Goal: Task Accomplishment & Management: Complete application form

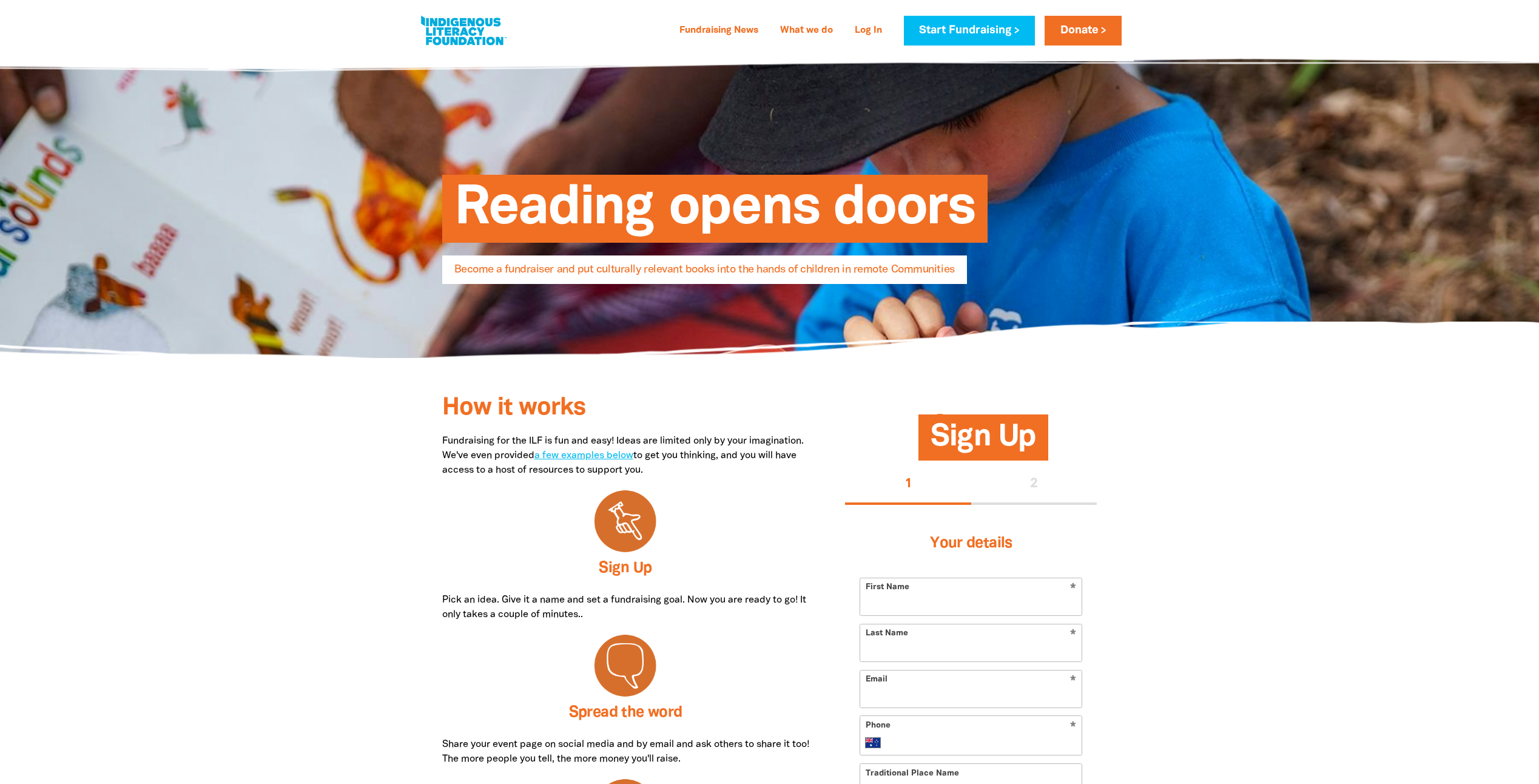
select select "AU"
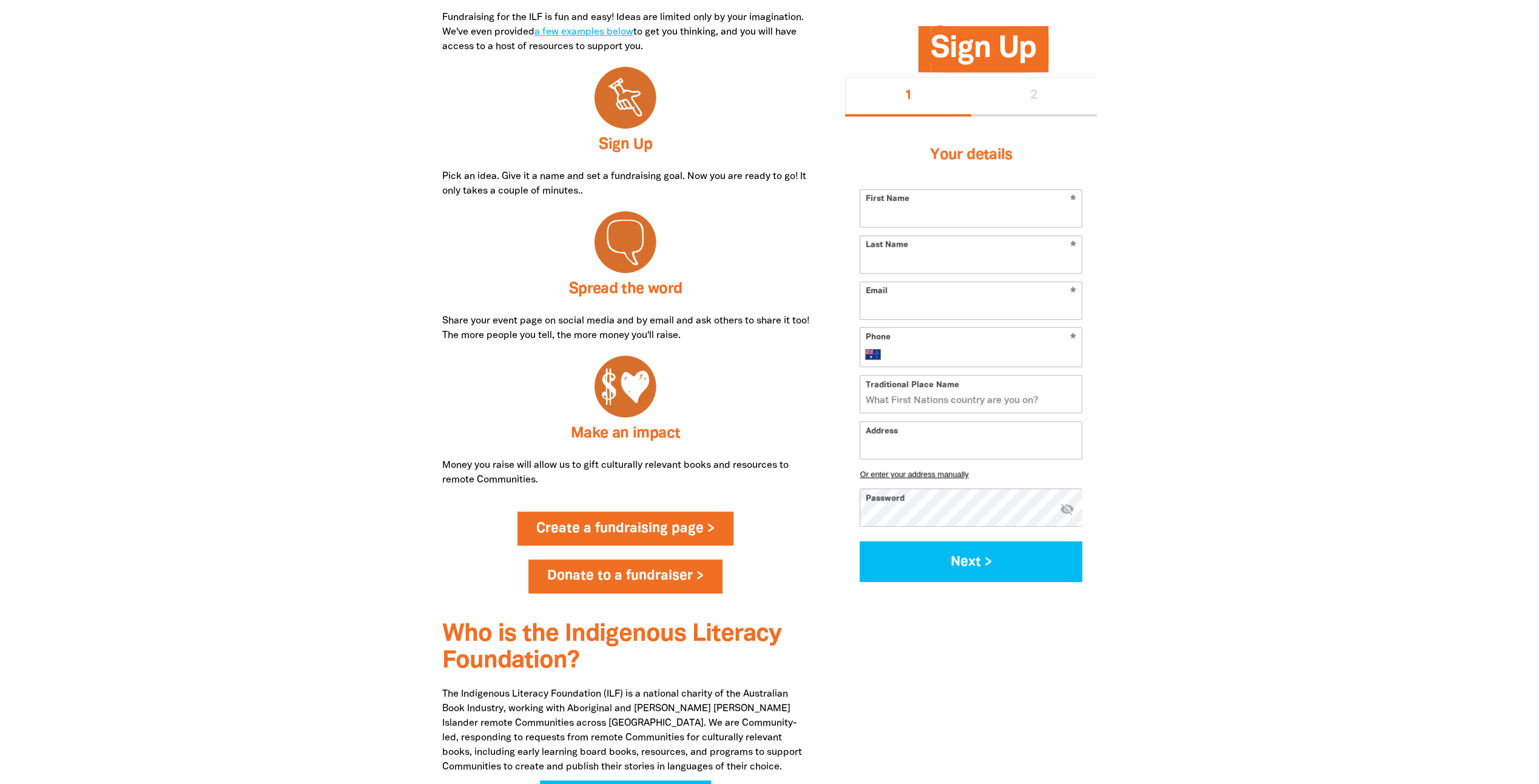
scroll to position [485, 0]
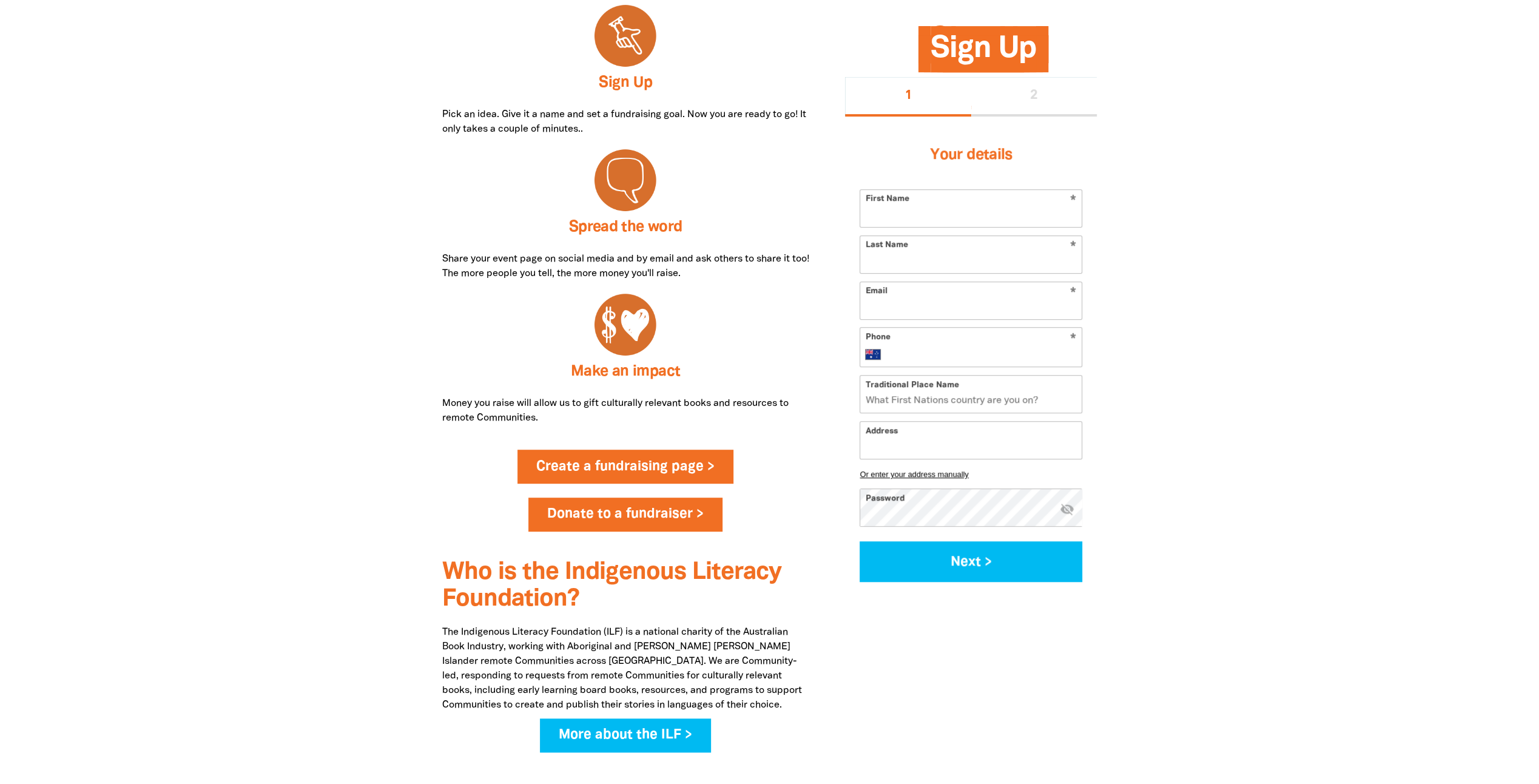
click at [701, 470] on link "Create a fundraising page >" at bounding box center [625, 466] width 216 height 34
select select "AU"
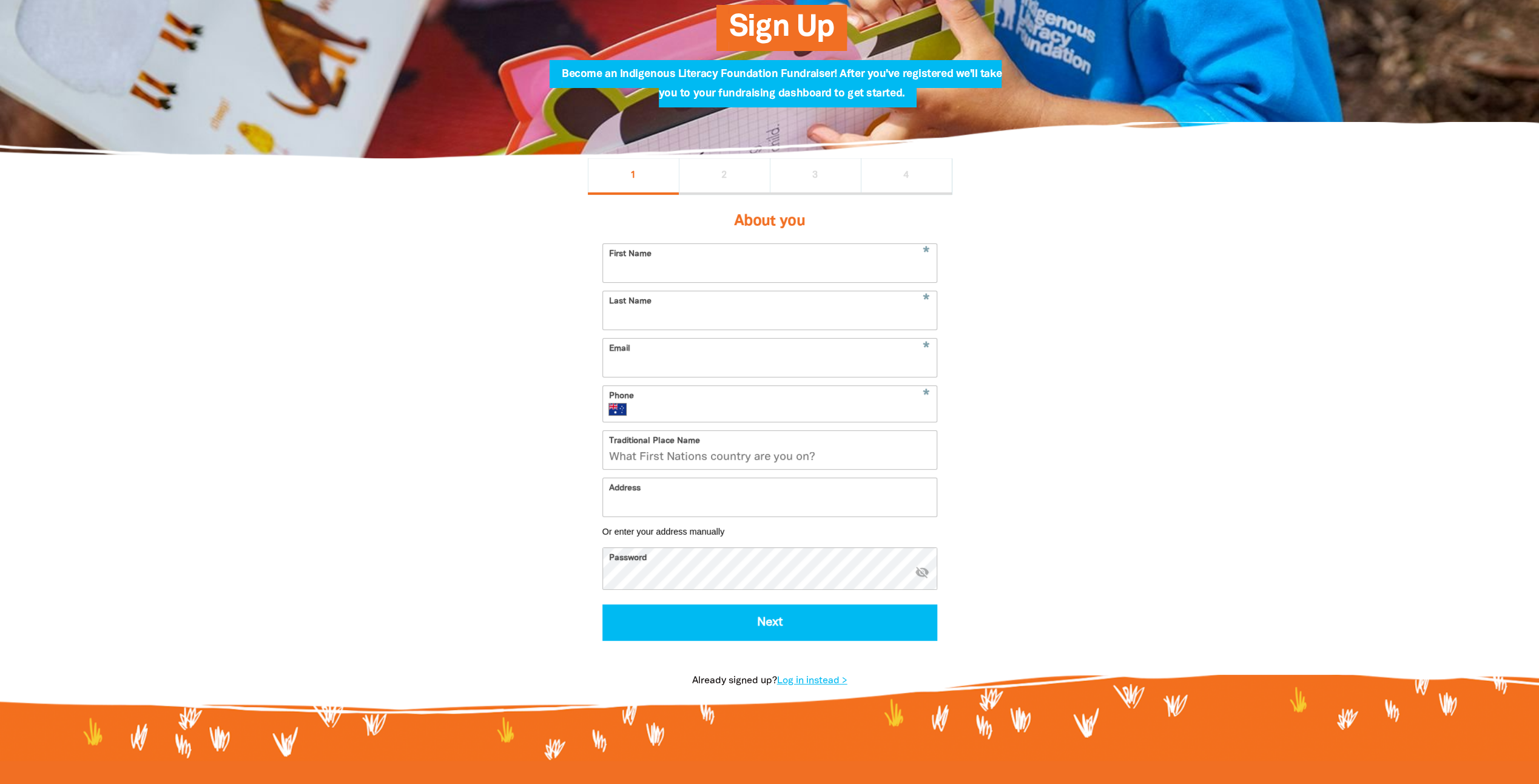
scroll to position [182, 0]
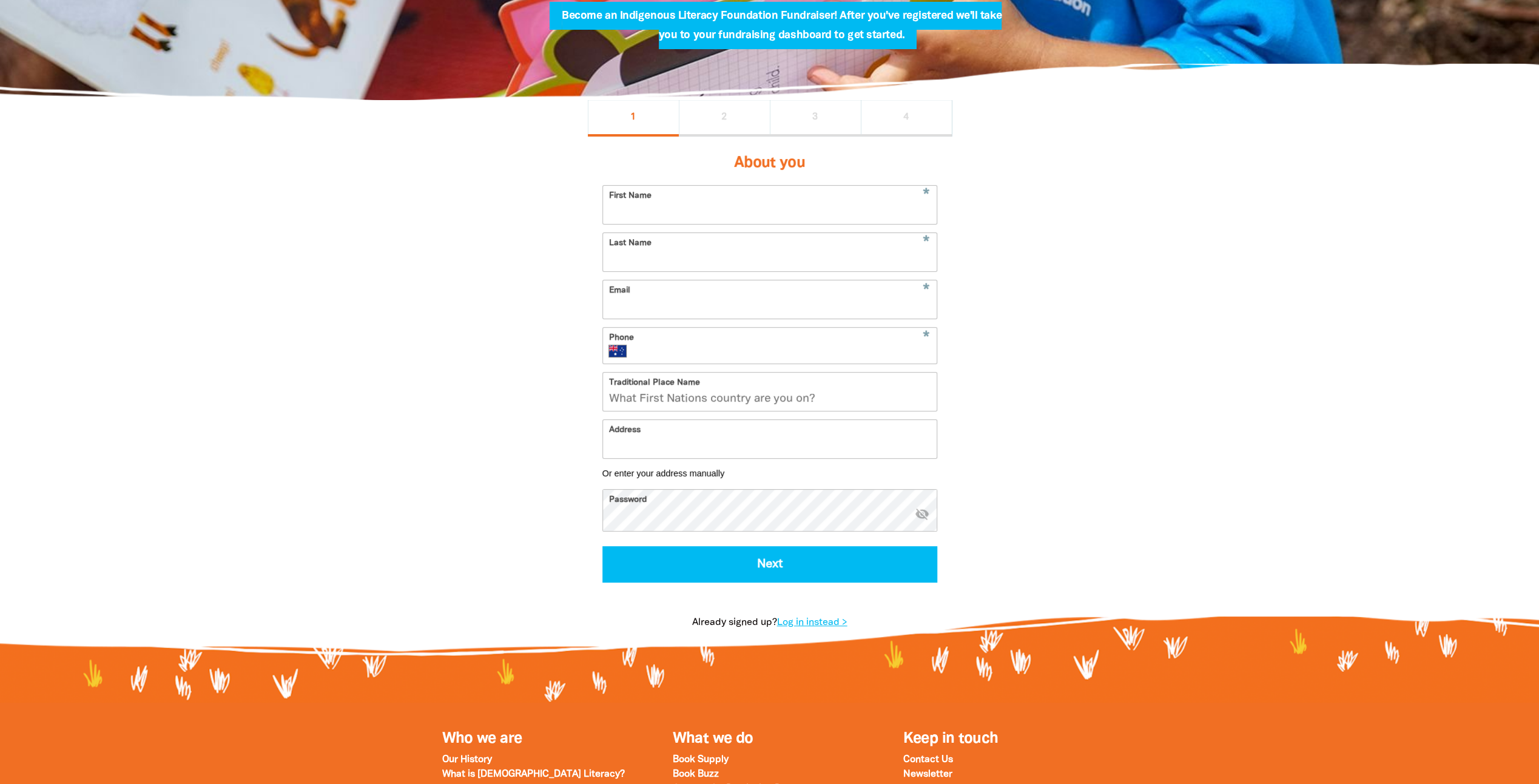
click at [838, 205] on input "First Name" at bounding box center [770, 205] width 334 height 38
click at [720, 114] on div "1 2 3 4" at bounding box center [770, 118] width 364 height 36
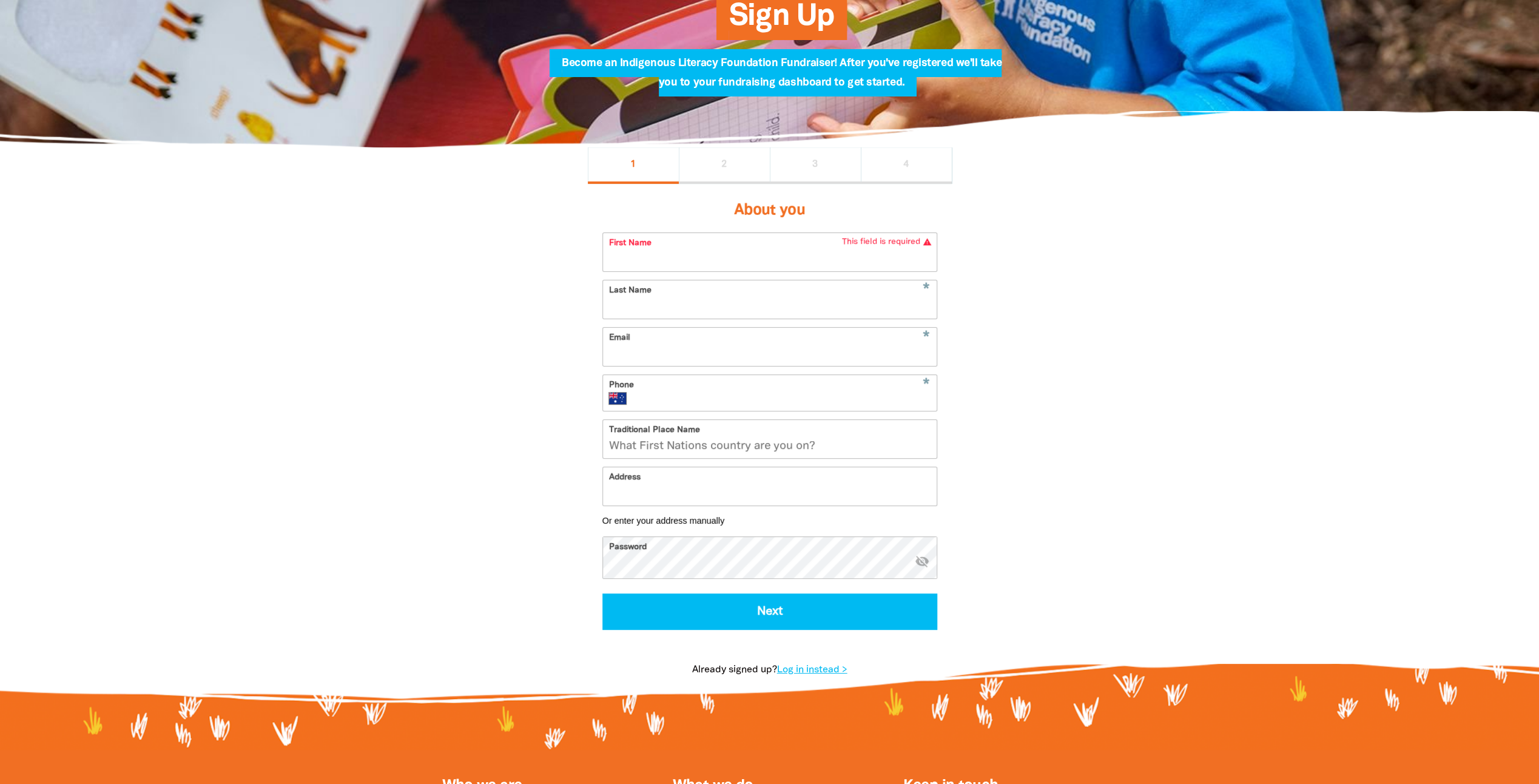
scroll to position [121, 0]
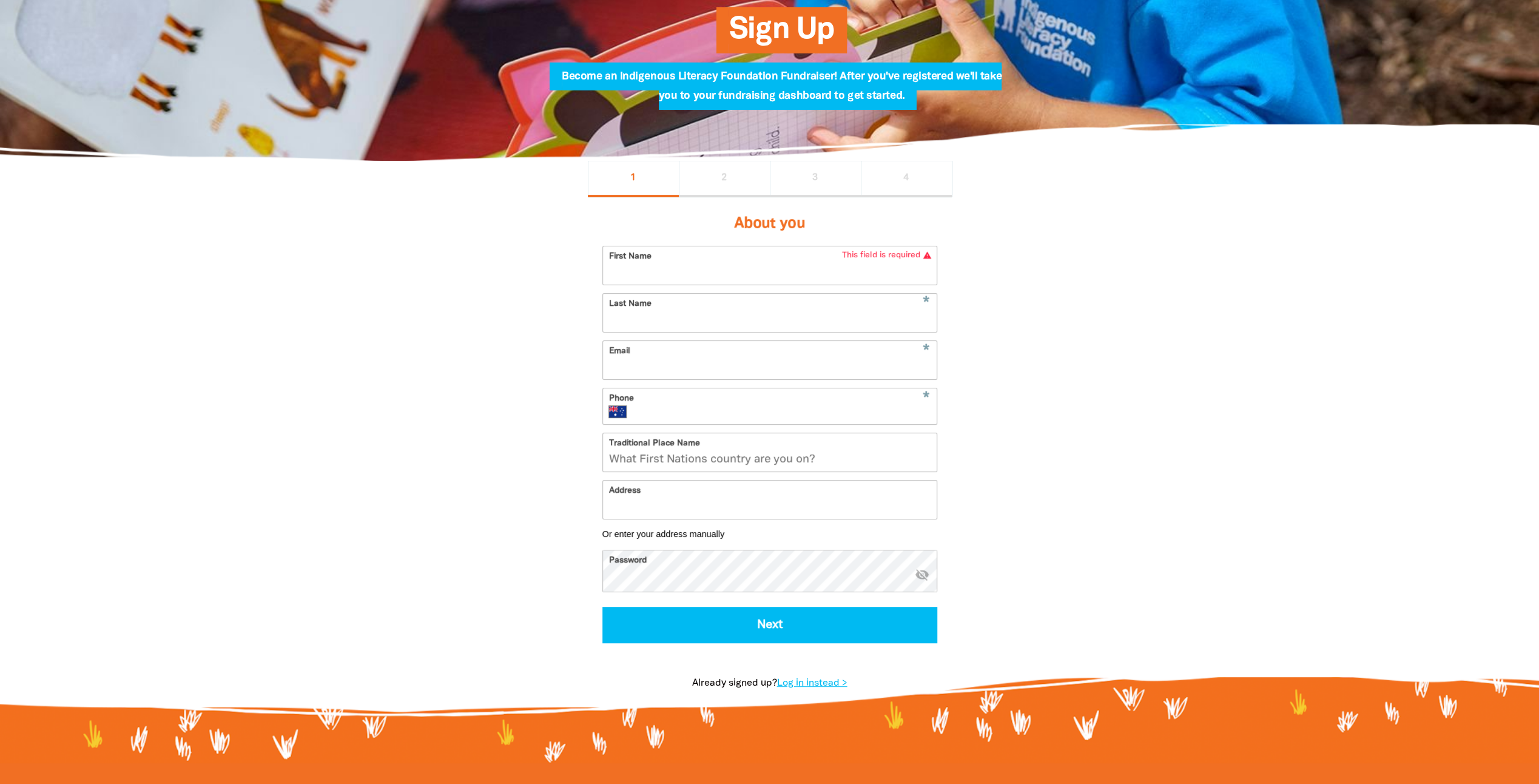
click at [782, 269] on input "First Name" at bounding box center [770, 266] width 334 height 38
type input "Peyton"
type input "Henderson"
type input "peyton.henderson@onpoint365.com.au"
type input "+61 499 154 513"
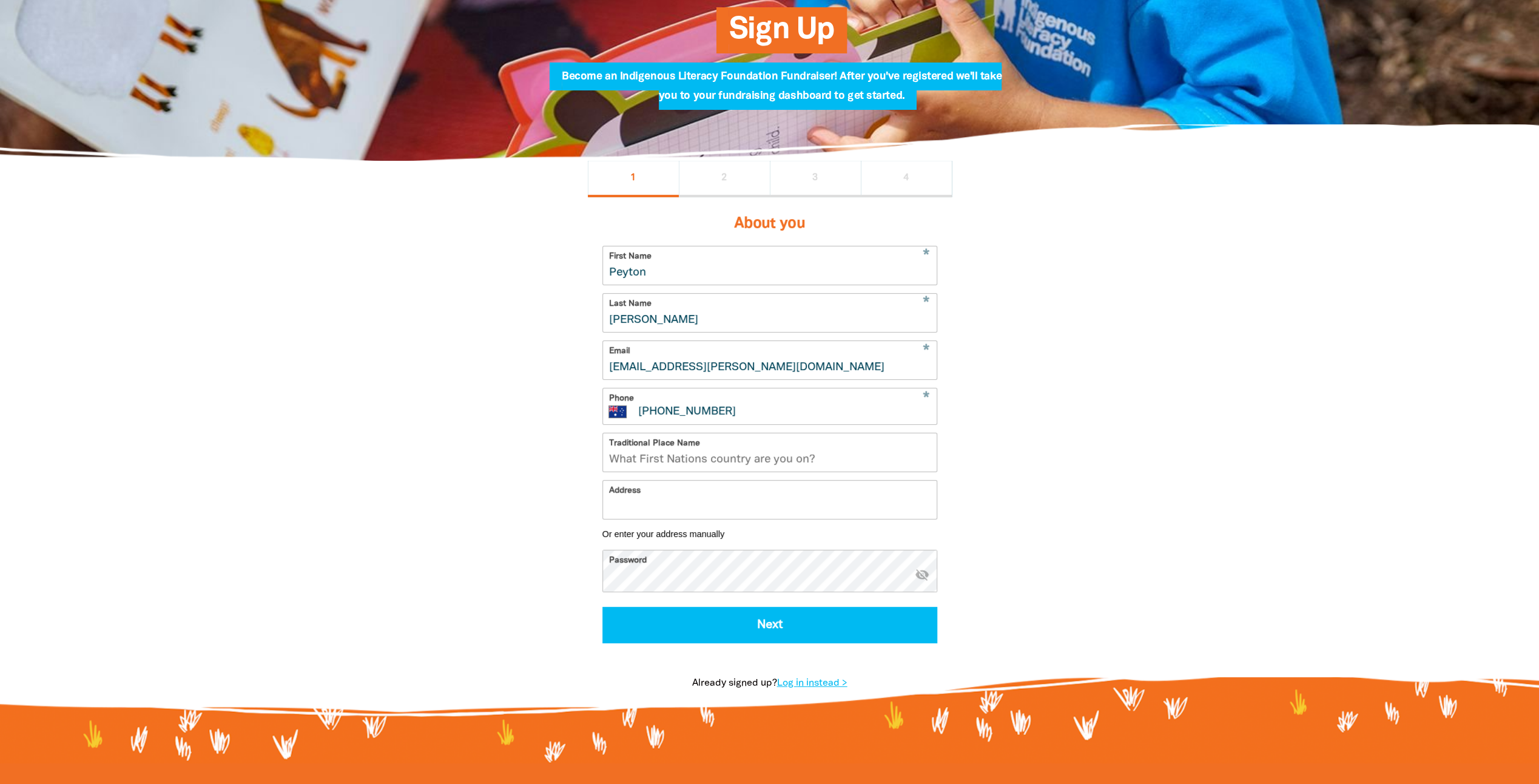
click at [799, 464] on input "Traditional Place Name" at bounding box center [770, 452] width 334 height 38
click at [749, 512] on input "Address" at bounding box center [770, 499] width 334 height 38
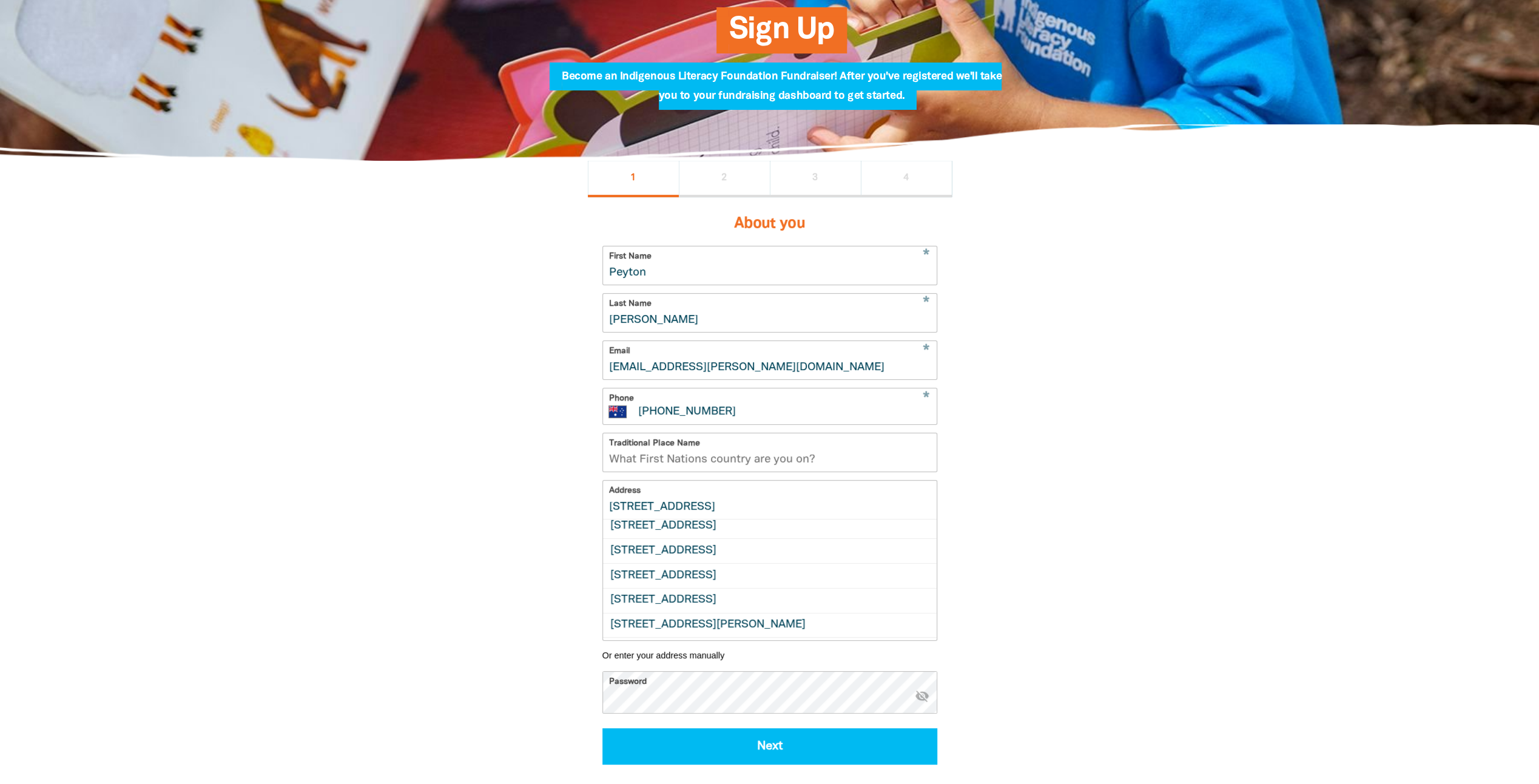
scroll to position [0, 0]
click at [606, 518] on input "6 Lonsdale street, bra" at bounding box center [770, 499] width 334 height 38
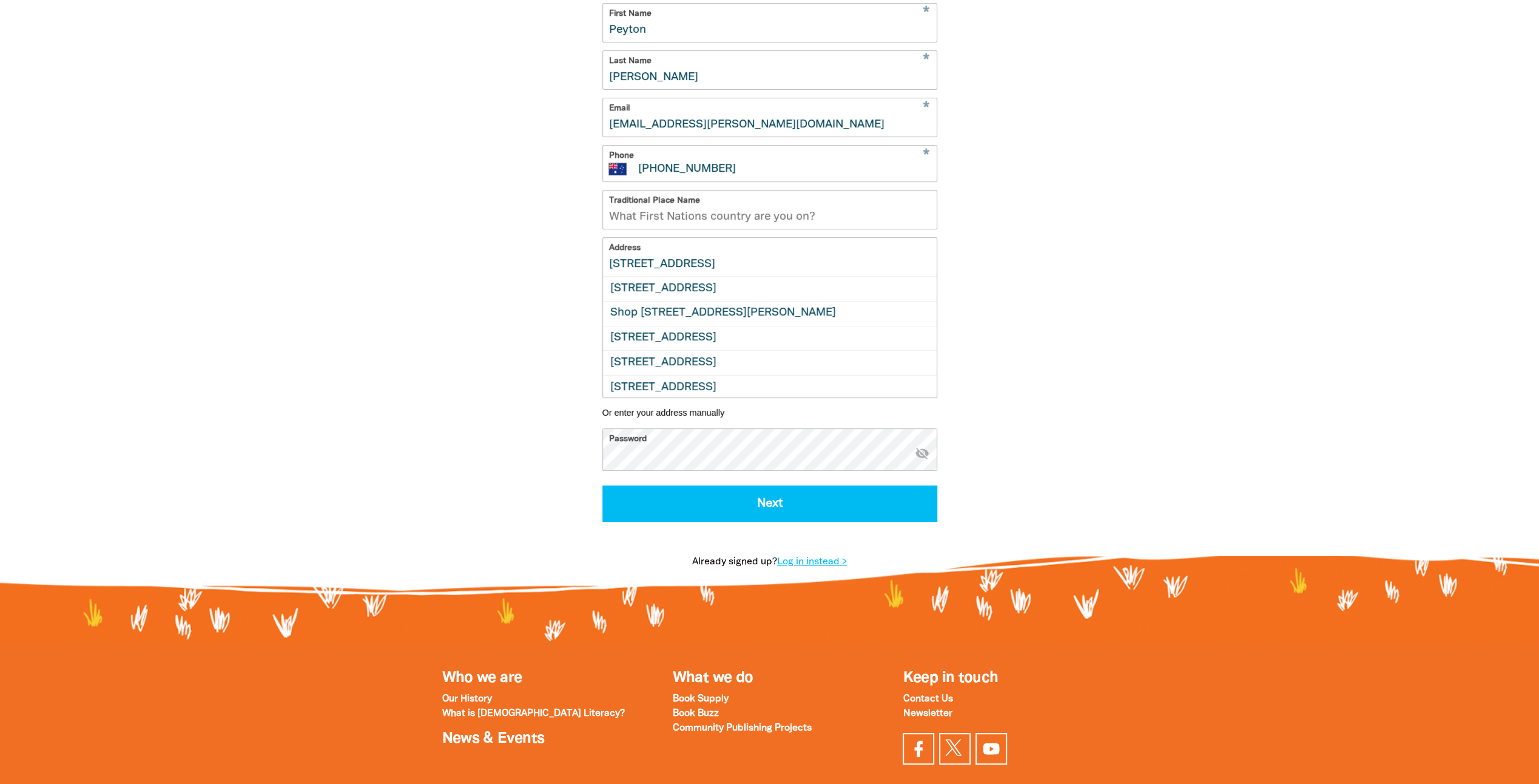
click at [789, 276] on input "Unit 7, 6 Lonsdale street, bra" at bounding box center [770, 256] width 334 height 38
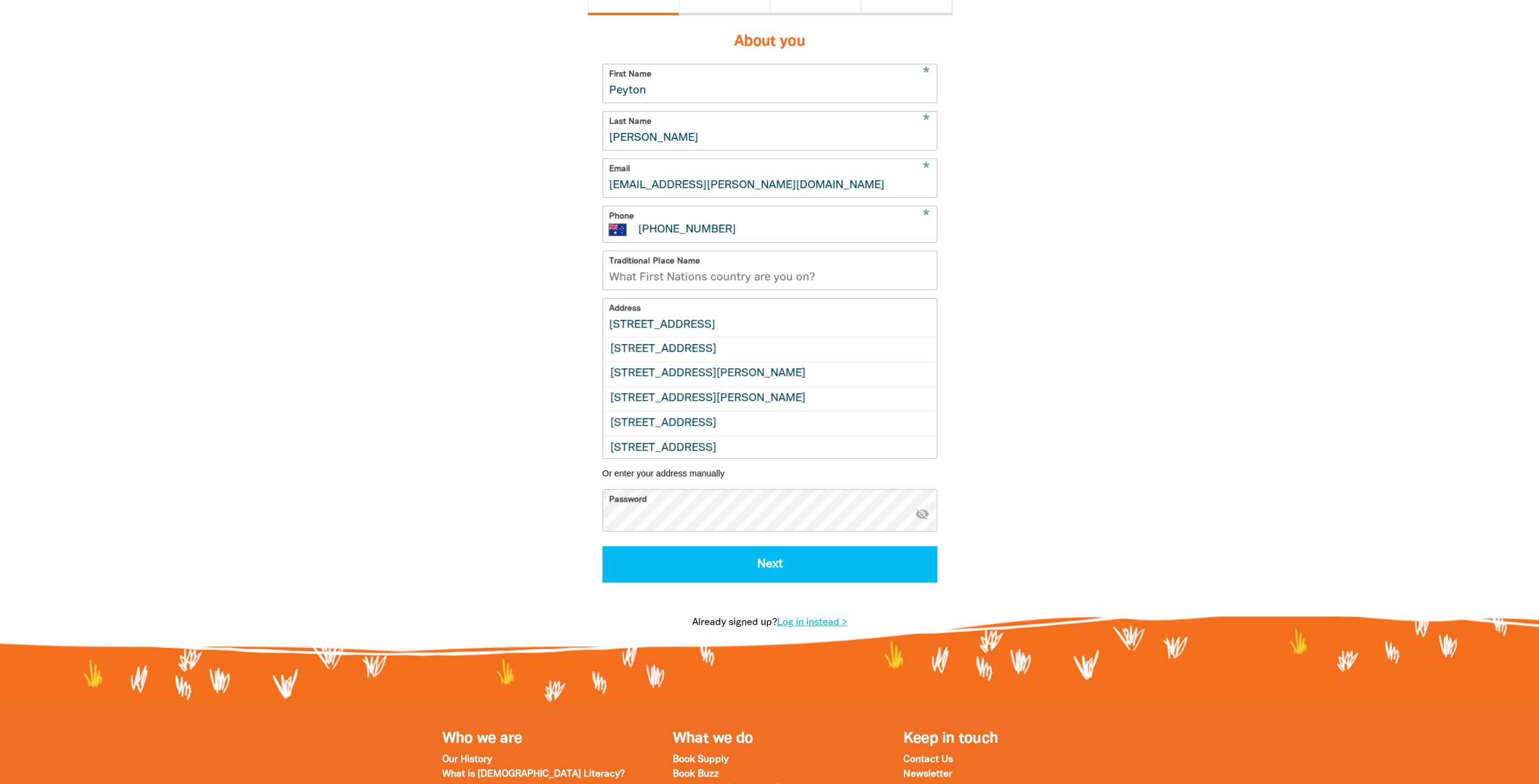
drag, startPoint x: 734, startPoint y: 338, endPoint x: 547, endPoint y: 334, distance: 187.0
click at [548, 334] on div "1 2 3 4 About you * First Name Peyton * Last Name Henderson * Email peyton.hend…" at bounding box center [770, 316] width 728 height 675
paste input "St Braddon ACT 2612"
type input "Unit 7, 6 Lonsdale St Braddon ACT 2612"
click at [1070, 340] on div "1 2 3 4 About you * First Name Peyton * Last Name Henderson * Email peyton.hend…" at bounding box center [770, 316] width 728 height 675
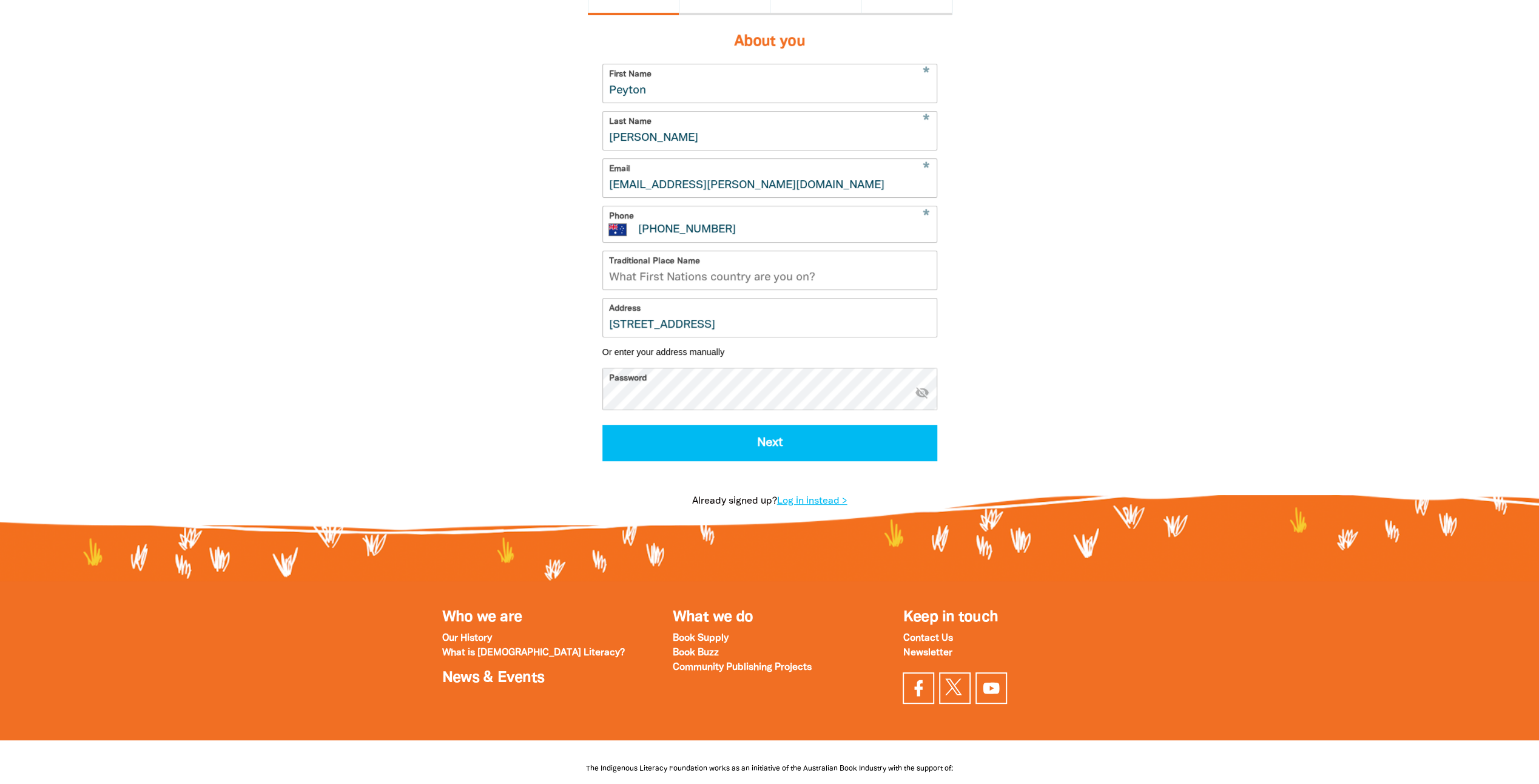
click at [922, 399] on icon "visibility_off" at bounding box center [922, 392] width 15 height 15
click at [868, 461] on button "Next" at bounding box center [770, 442] width 334 height 36
select select "No"
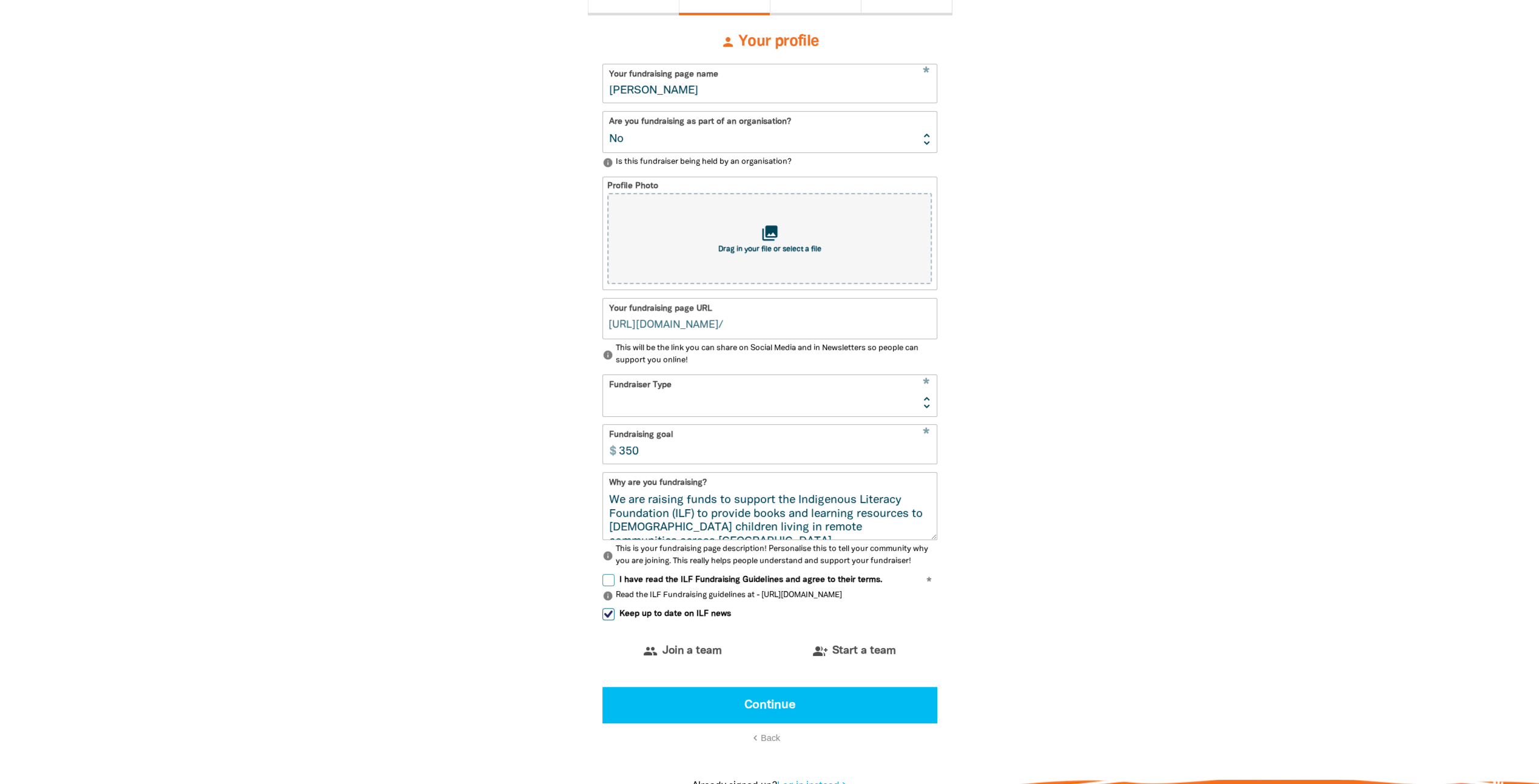
scroll to position [282, 0]
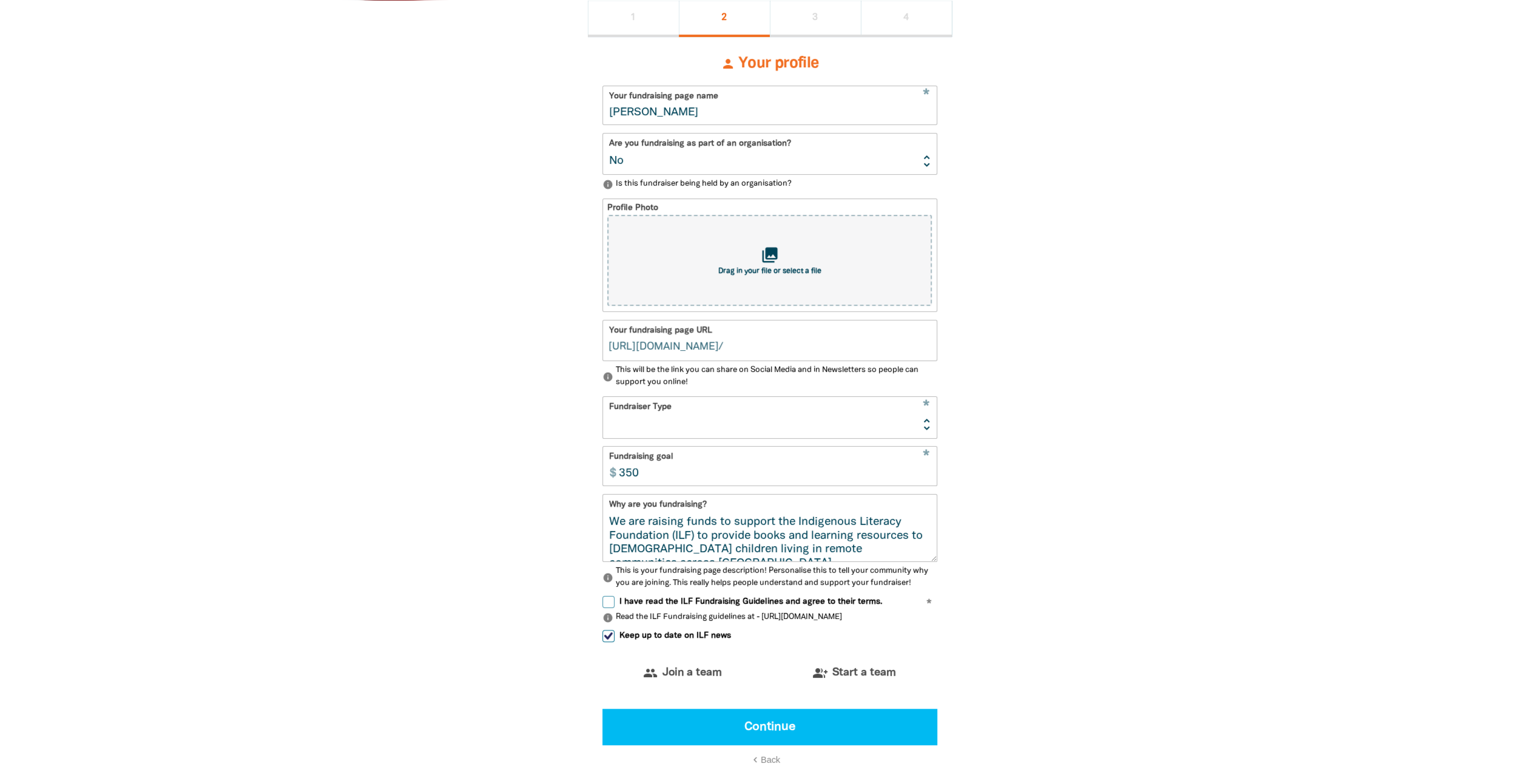
type input "peyton-henderson"
drag, startPoint x: 813, startPoint y: 124, endPoint x: 518, endPoint y: 111, distance: 295.3
click at [537, 102] on div "1 2 3 4 person Your profile * Your fundraising page name Peyton Henderson Are y…" at bounding box center [770, 420] width 728 height 838
type input "on"
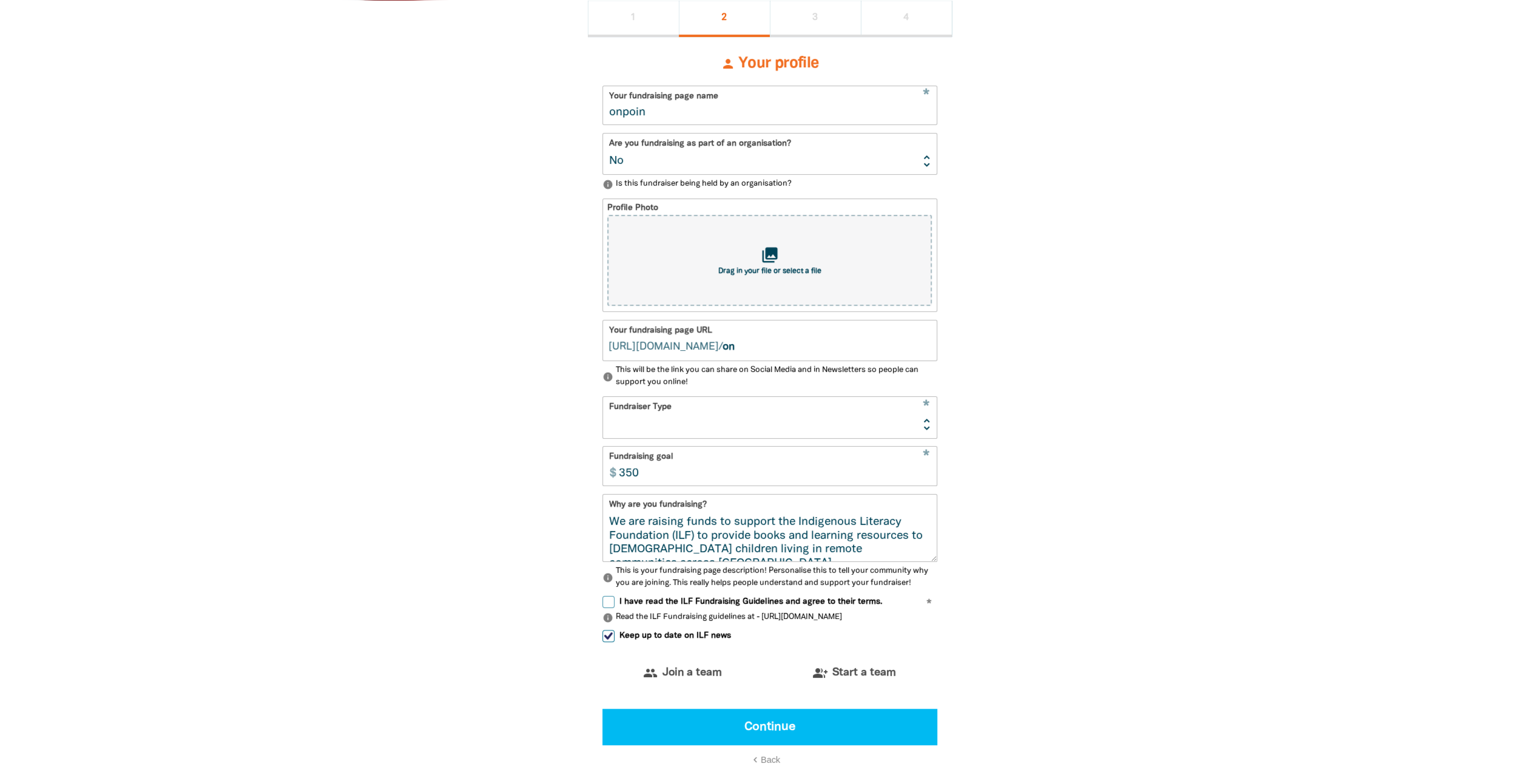
type input "onpoint"
type input "onpoint 365"
type input "onpoint365"
type input "onpoint 365"
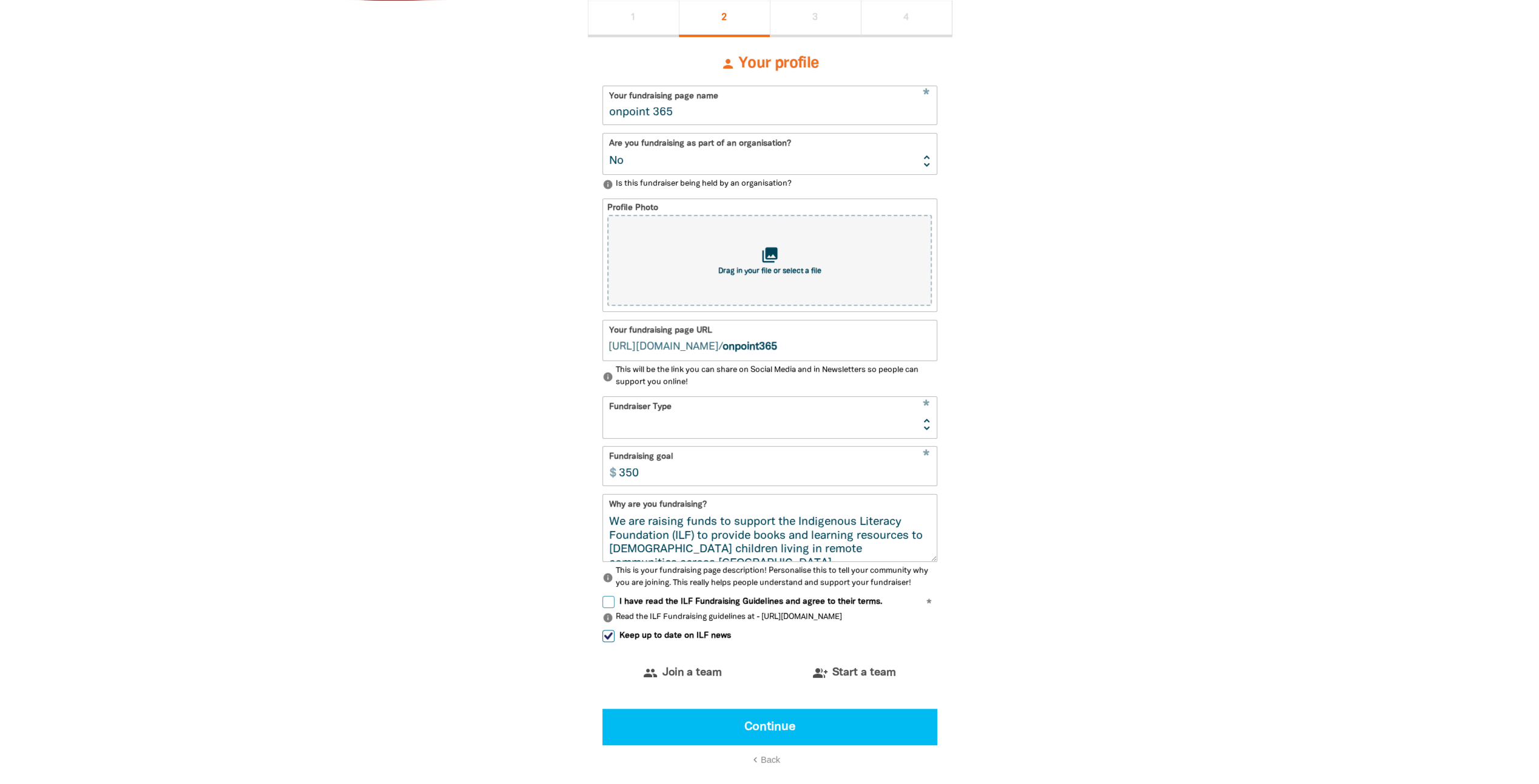
click at [1304, 319] on section "1 2 3 4 person Your profile * Your fundraising page name onpoint 365 Are you fu…" at bounding box center [770, 420] width 1539 height 838
click at [892, 153] on select "Yes No" at bounding box center [770, 153] width 334 height 41
select select "Yes"
click at [603, 135] on select "Yes No" at bounding box center [770, 153] width 334 height 41
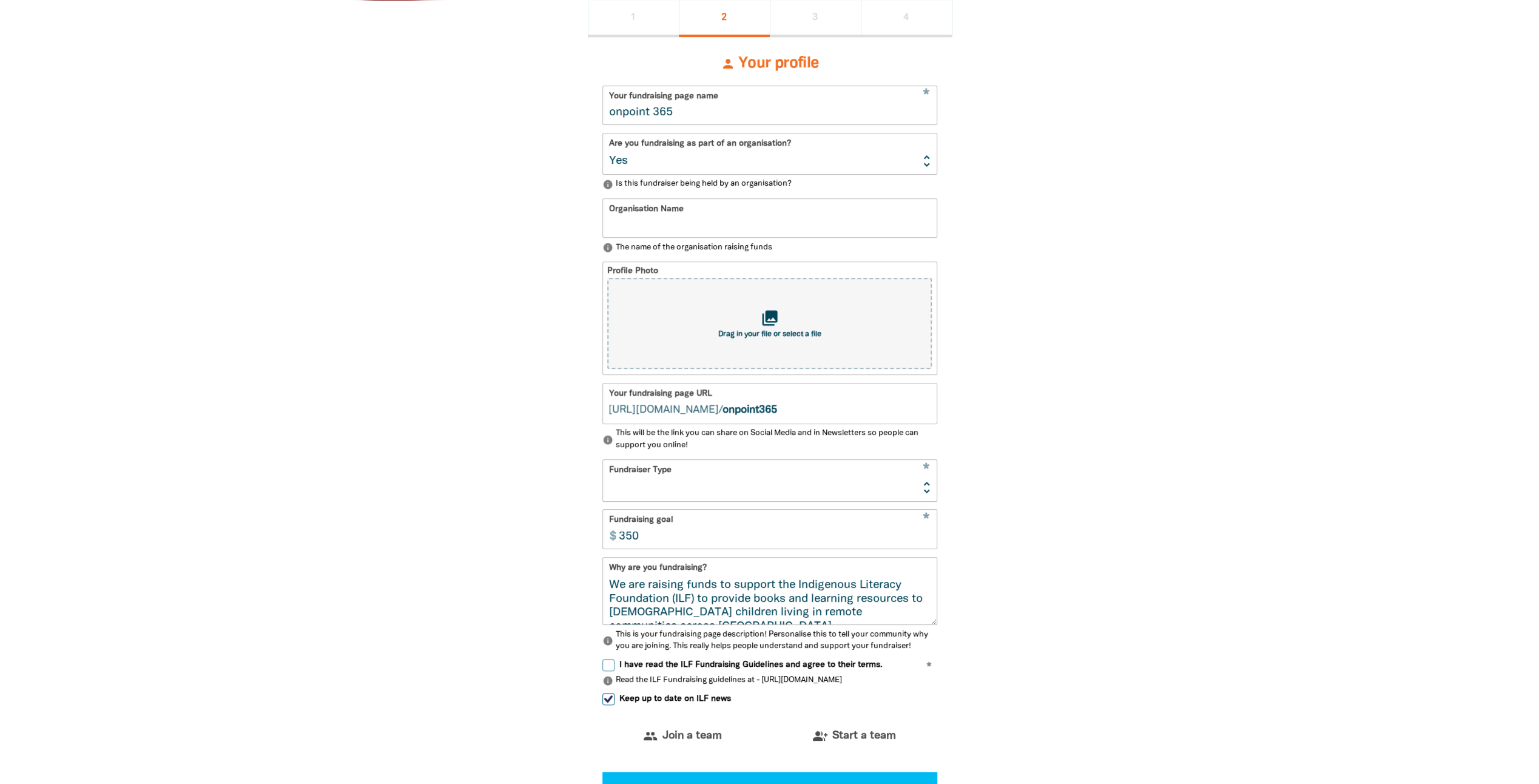
click at [715, 205] on input "Organisation Name" at bounding box center [770, 218] width 334 height 38
type input "onpoint 365"
click at [1040, 252] on div "1 2 3 4 person Your profile * Your fundraising page name onpoint 365 Are you fu…" at bounding box center [770, 451] width 728 height 901
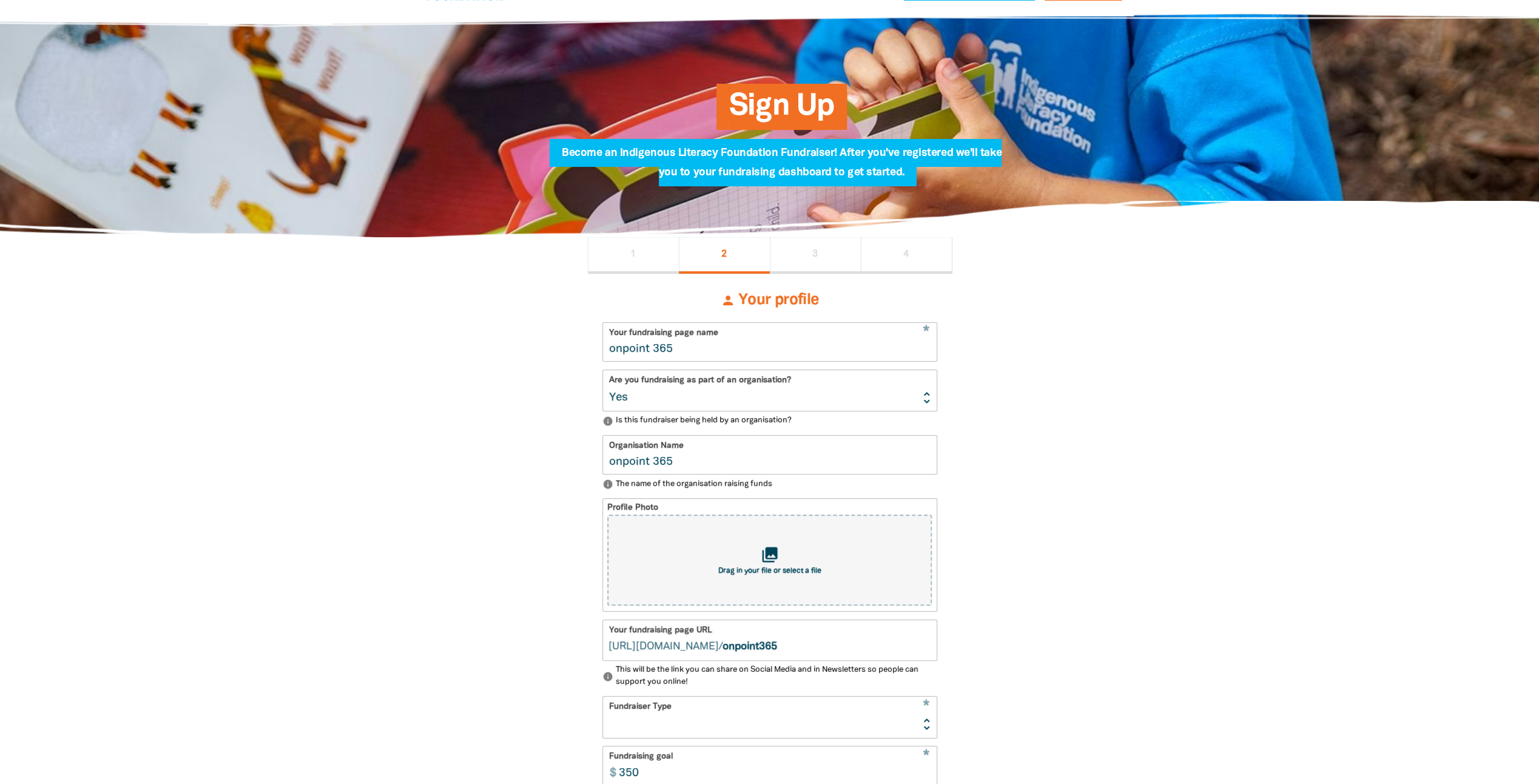
scroll to position [61, 0]
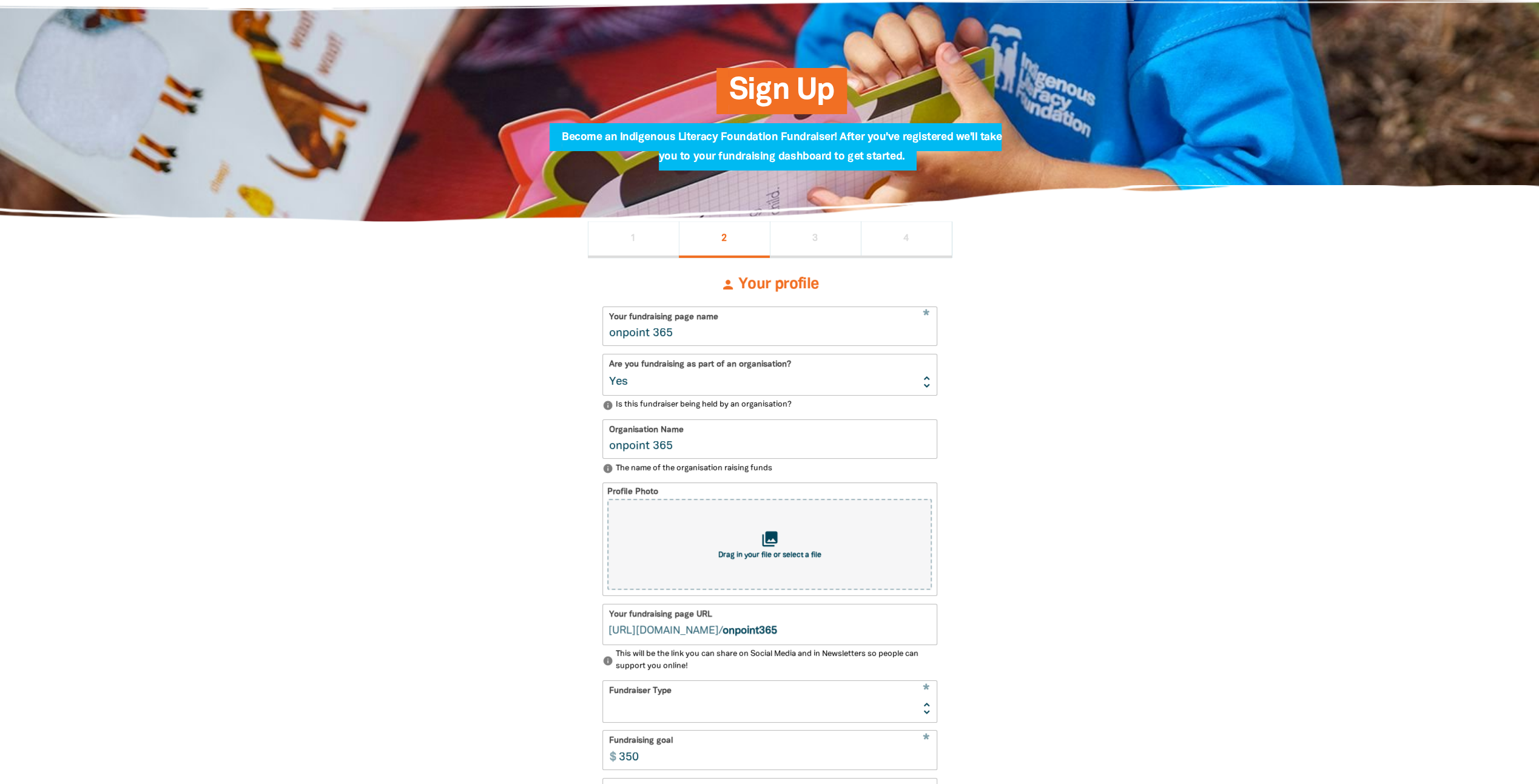
click at [1186, 506] on section "1 2 3 4 person Your profile * Your fundraising page name onpoint 365 Are you fu…" at bounding box center [770, 672] width 1539 height 901
select select "No"
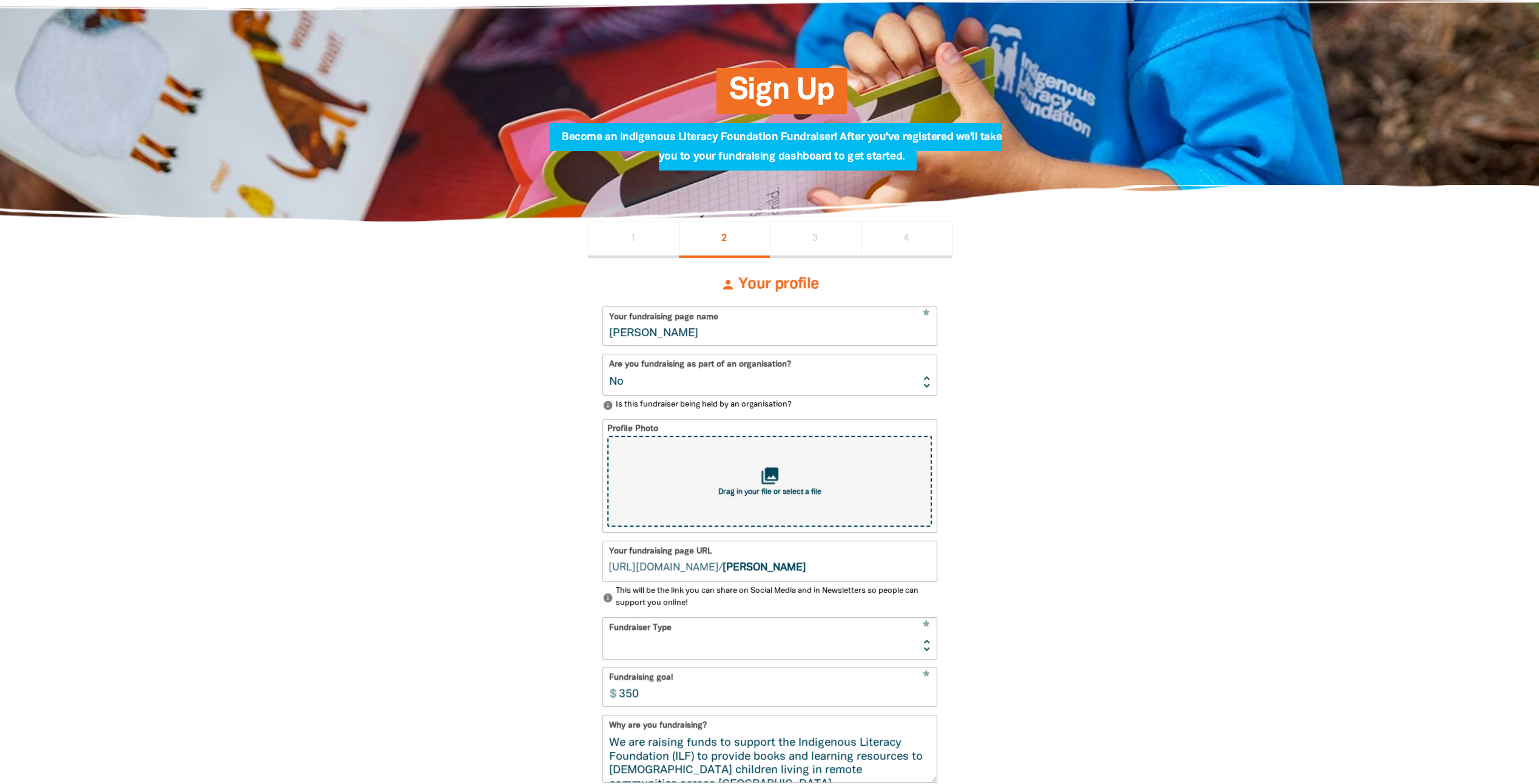
click at [785, 480] on div "collections Drag in your file or select a file" at bounding box center [769, 480] width 324 height 91
type input "C:\fakepath\Untitled design.png"
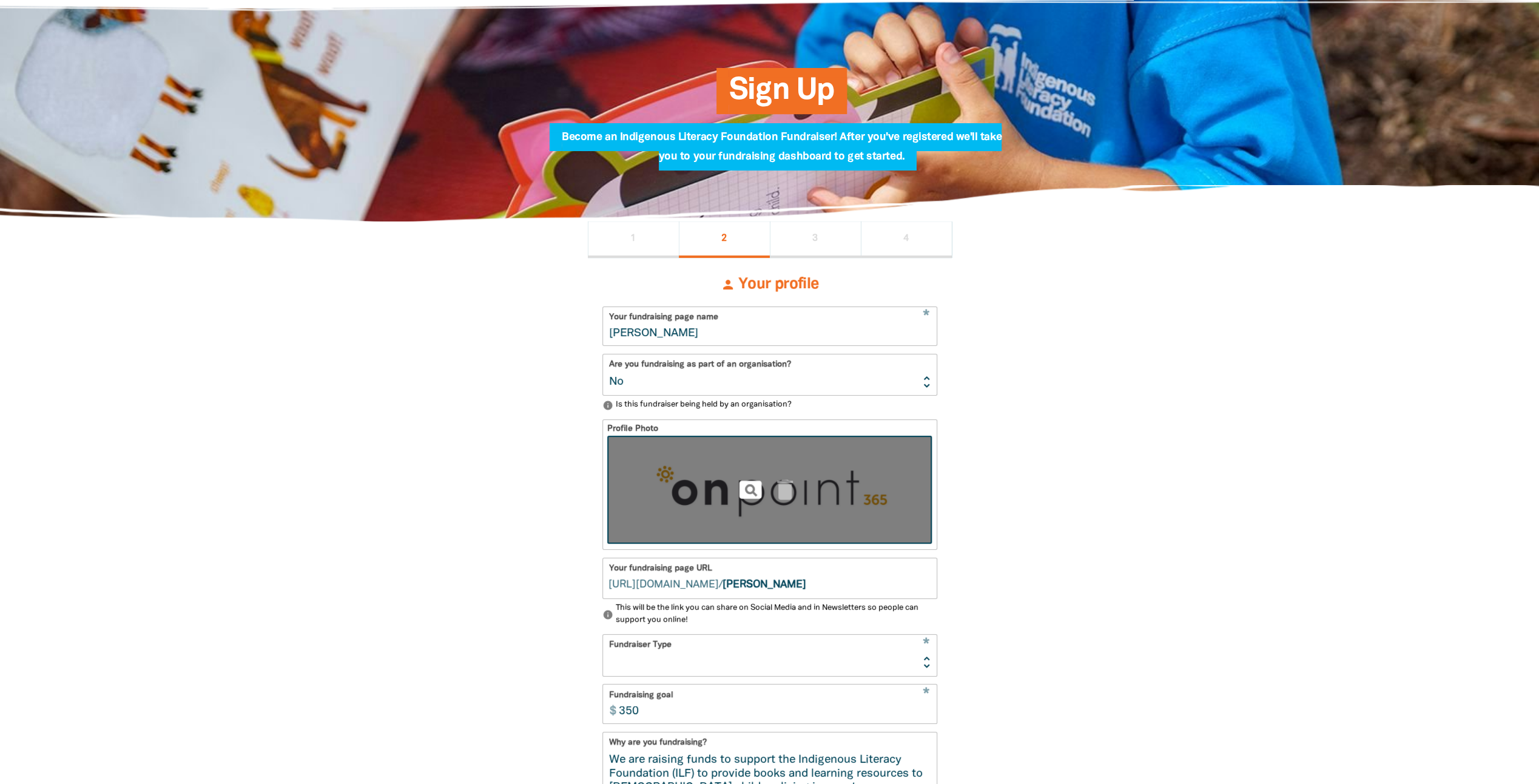
click at [748, 503] on icon "pageview" at bounding box center [750, 489] width 26 height 26
click at [791, 507] on img at bounding box center [769, 489] width 324 height 108
type input "C:\fakepath\Untitled design (1).png"
click at [1097, 470] on div "1 2 3 4 person Your profile * Your fundraising page name Peyton Henderson Are y…" at bounding box center [770, 649] width 728 height 856
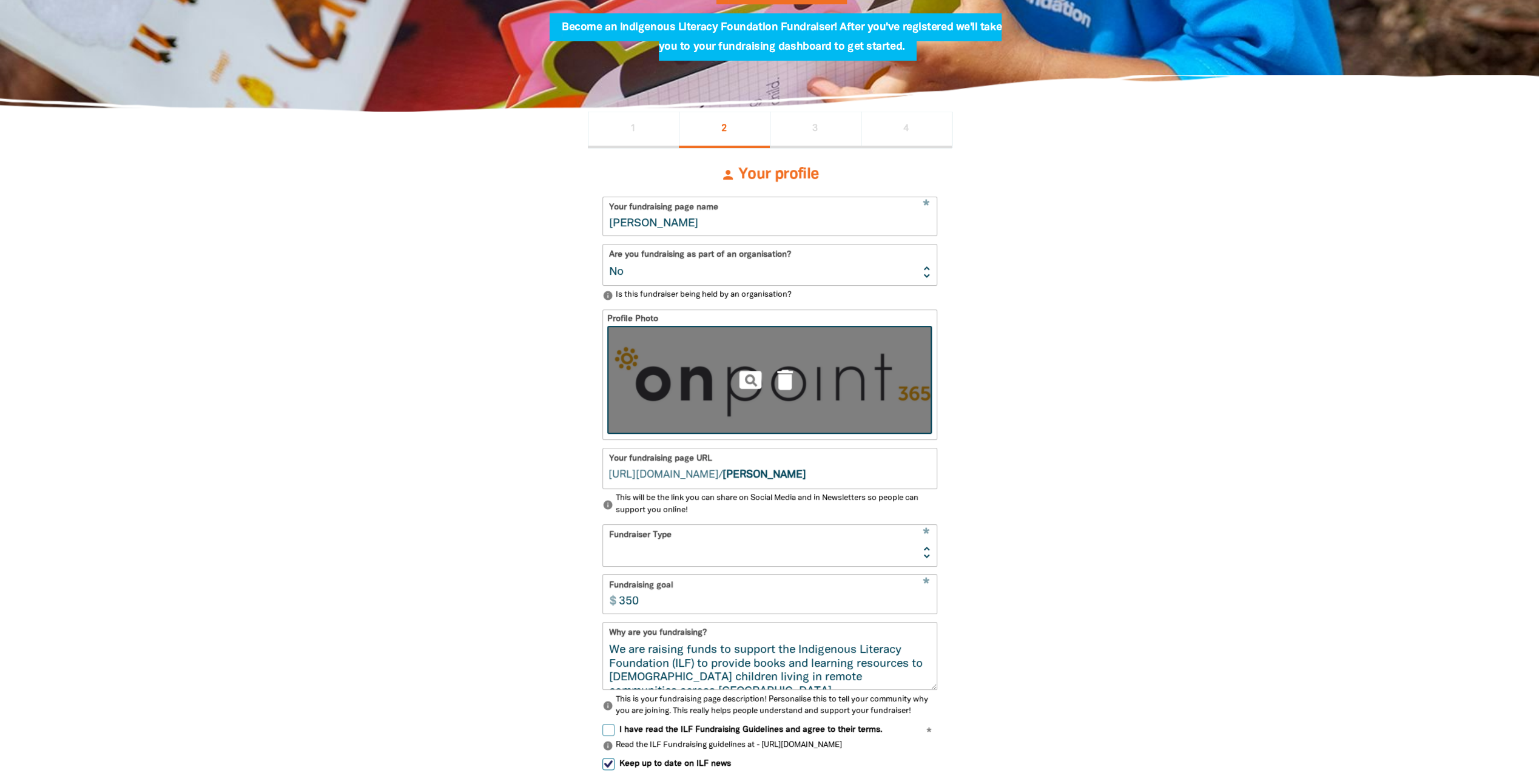
scroll to position [182, 0]
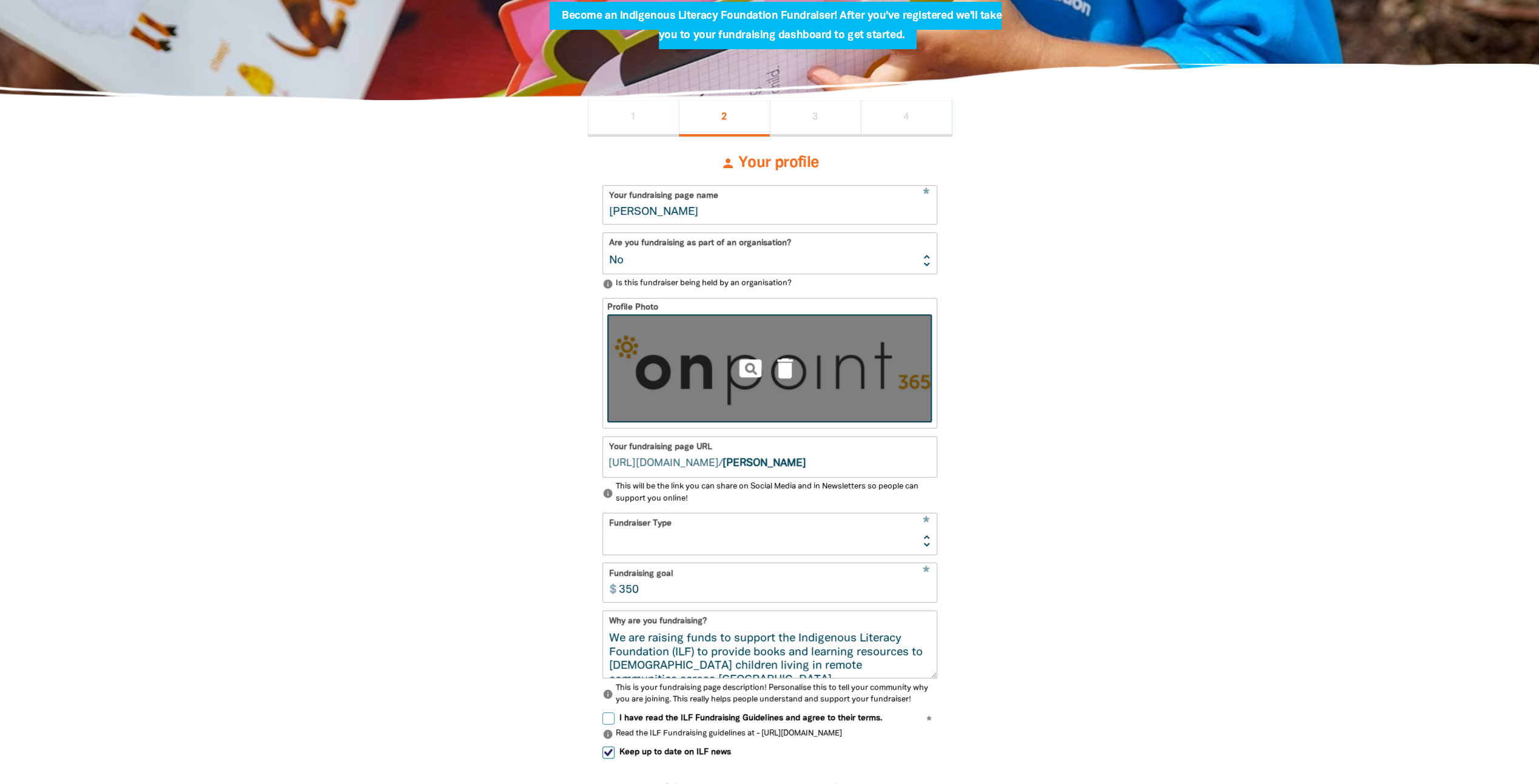
click at [754, 197] on input "Peyton Henderson" at bounding box center [770, 205] width 334 height 38
click at [770, 265] on select "Yes No" at bounding box center [770, 253] width 334 height 41
select select "Yes"
click at [603, 235] on select "Yes No" at bounding box center [770, 253] width 334 height 41
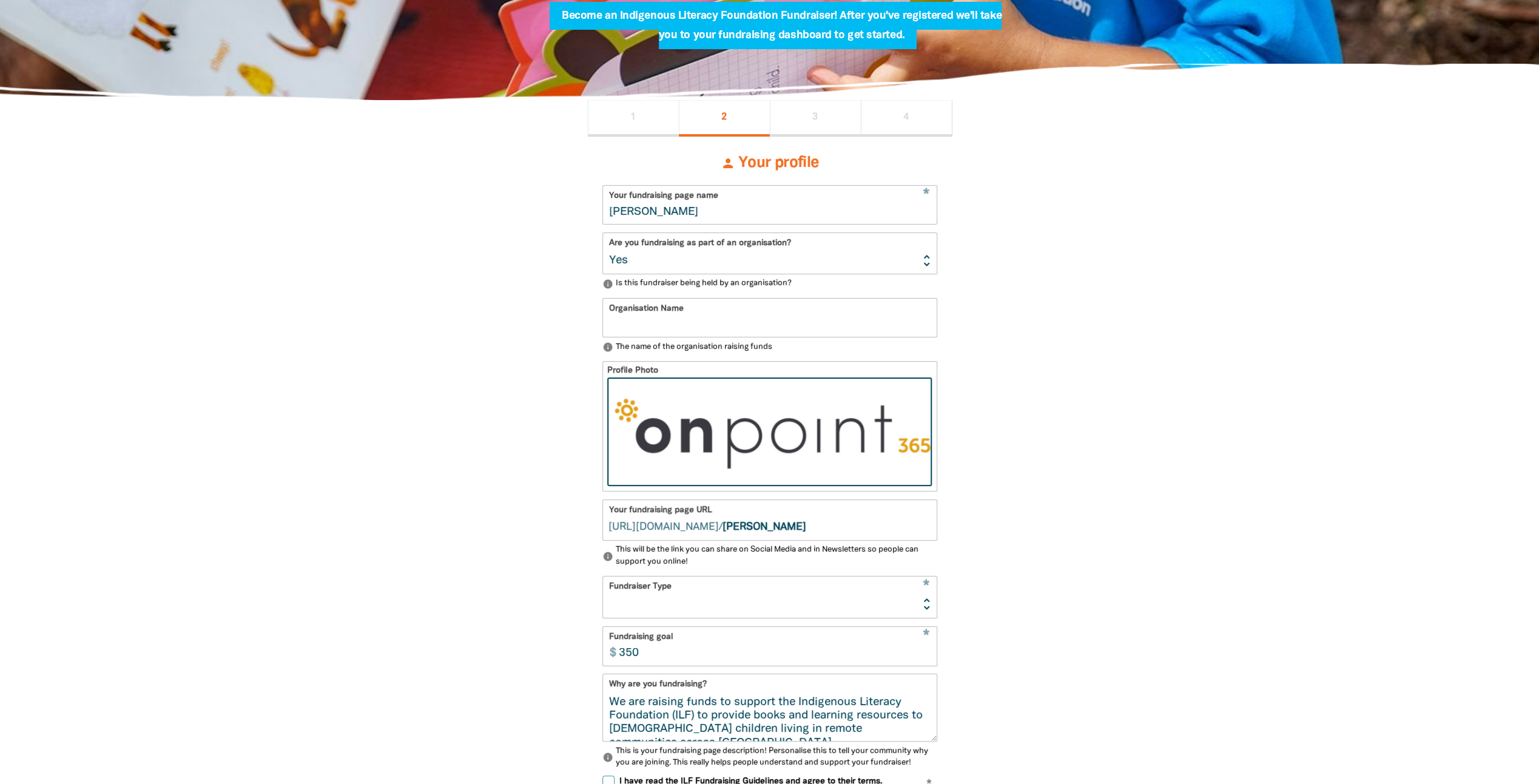
click at [778, 208] on input "Peyton Henderson" at bounding box center [770, 205] width 334 height 38
drag, startPoint x: 779, startPoint y: 208, endPoint x: 465, endPoint y: 208, distance: 314.0
click at [466, 208] on div "1 2 3 4 person Your profile * Your fundraising page name Peyton Henderson Are y…" at bounding box center [770, 558] width 728 height 918
type input "onpoi"
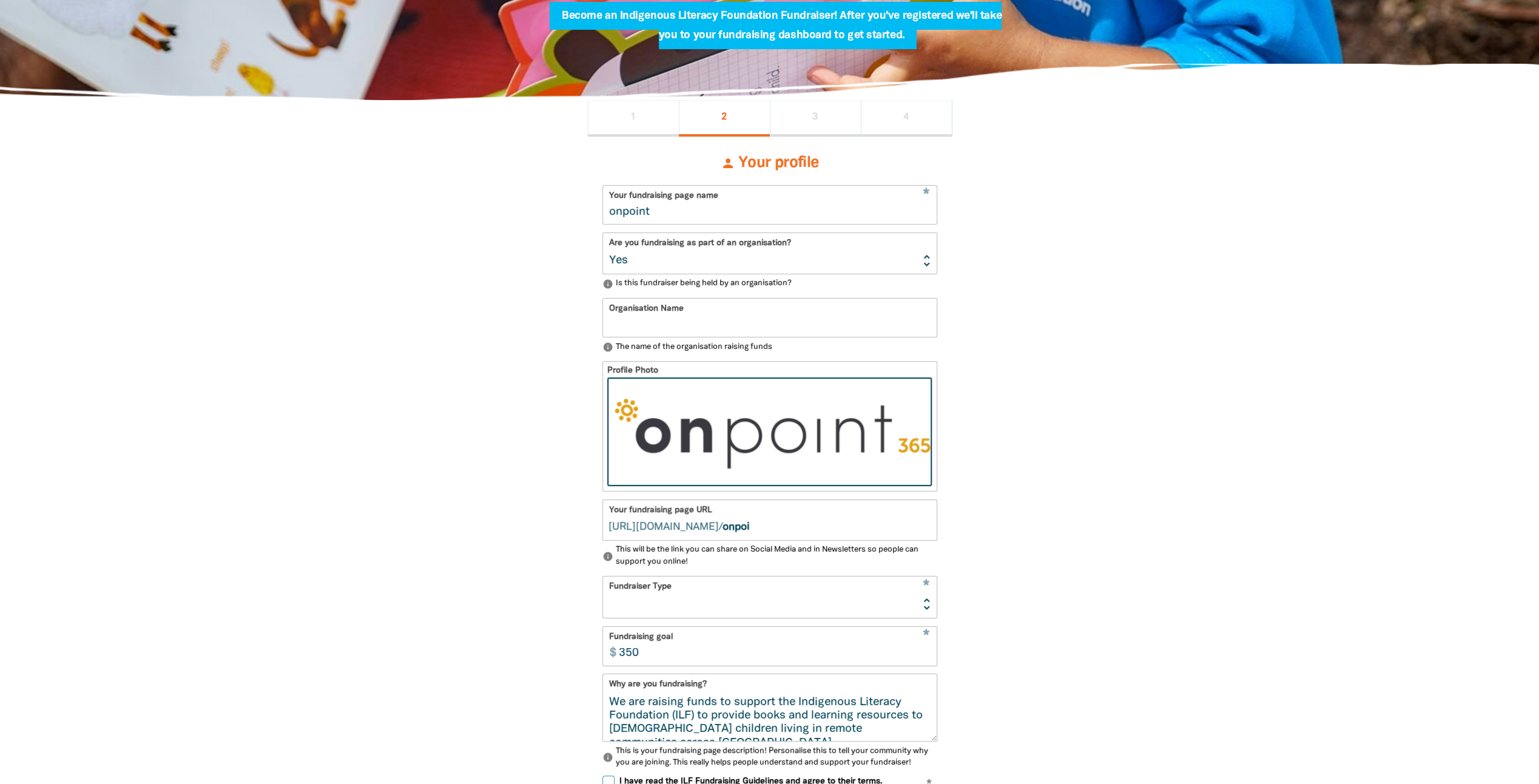
type input "onpoint"
type input "onpoint 365"
type input "onpoint365"
click at [702, 317] on input "Organisation Name" at bounding box center [770, 317] width 334 height 38
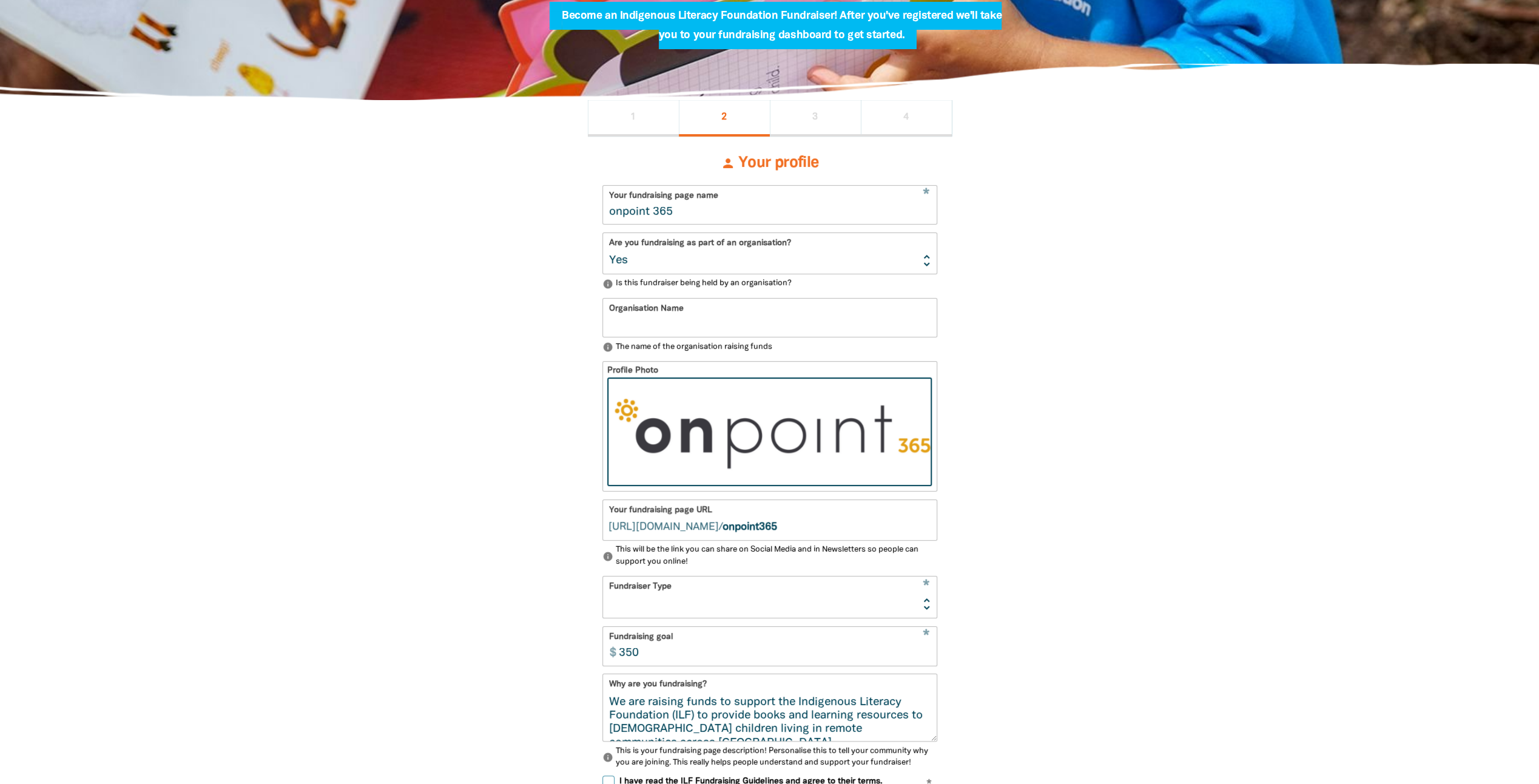
type input "onpoint 365"
click at [911, 604] on select "Event Activity Donations Instead of Gifts Business School or Library In Memoriam" at bounding box center [770, 596] width 334 height 41
select select "Business"
click at [603, 580] on select "Event Activity Donations Instead of Gifts Business School or Library In Memoriam" at bounding box center [770, 596] width 334 height 41
select select "one_off"
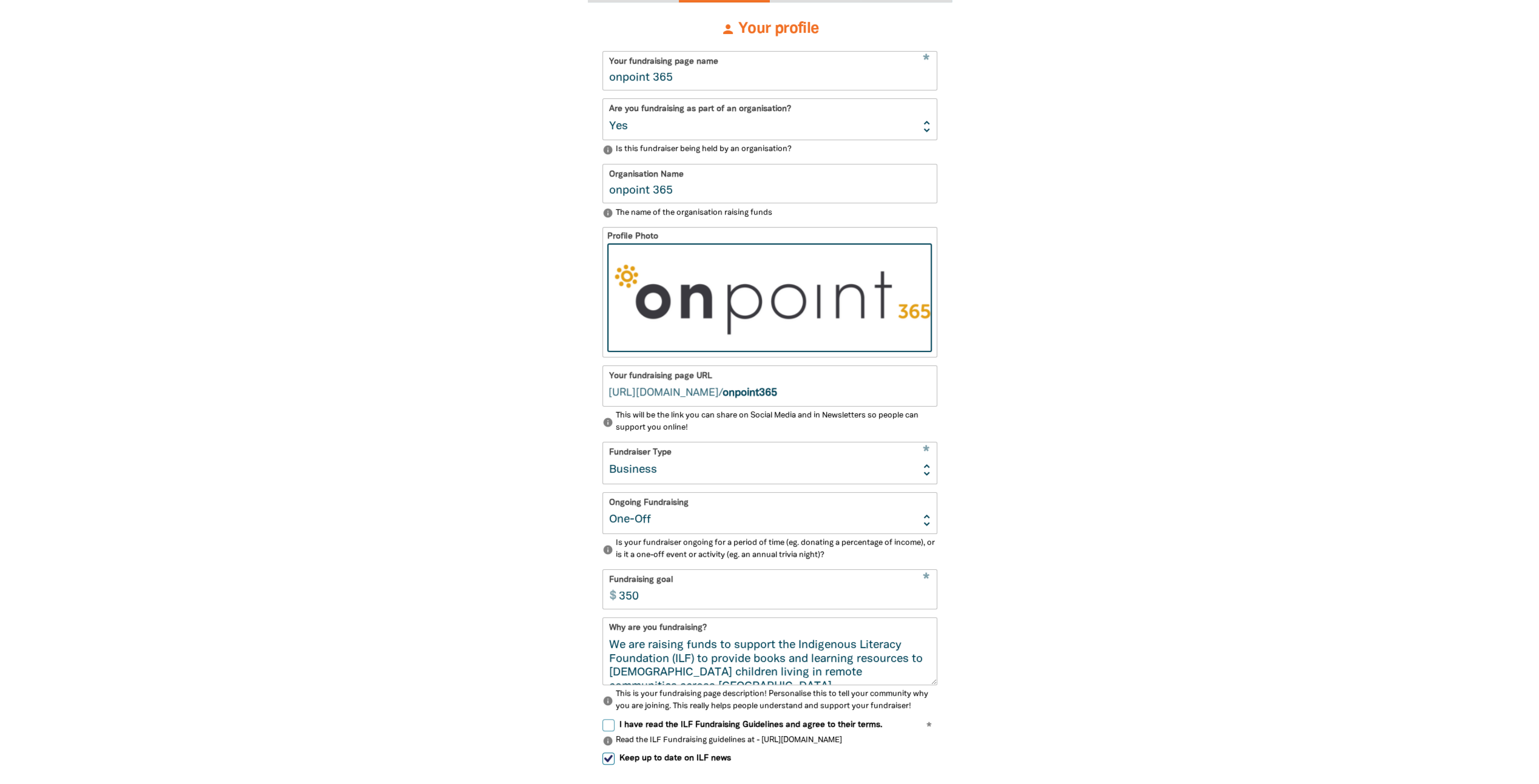
scroll to position [364, 0]
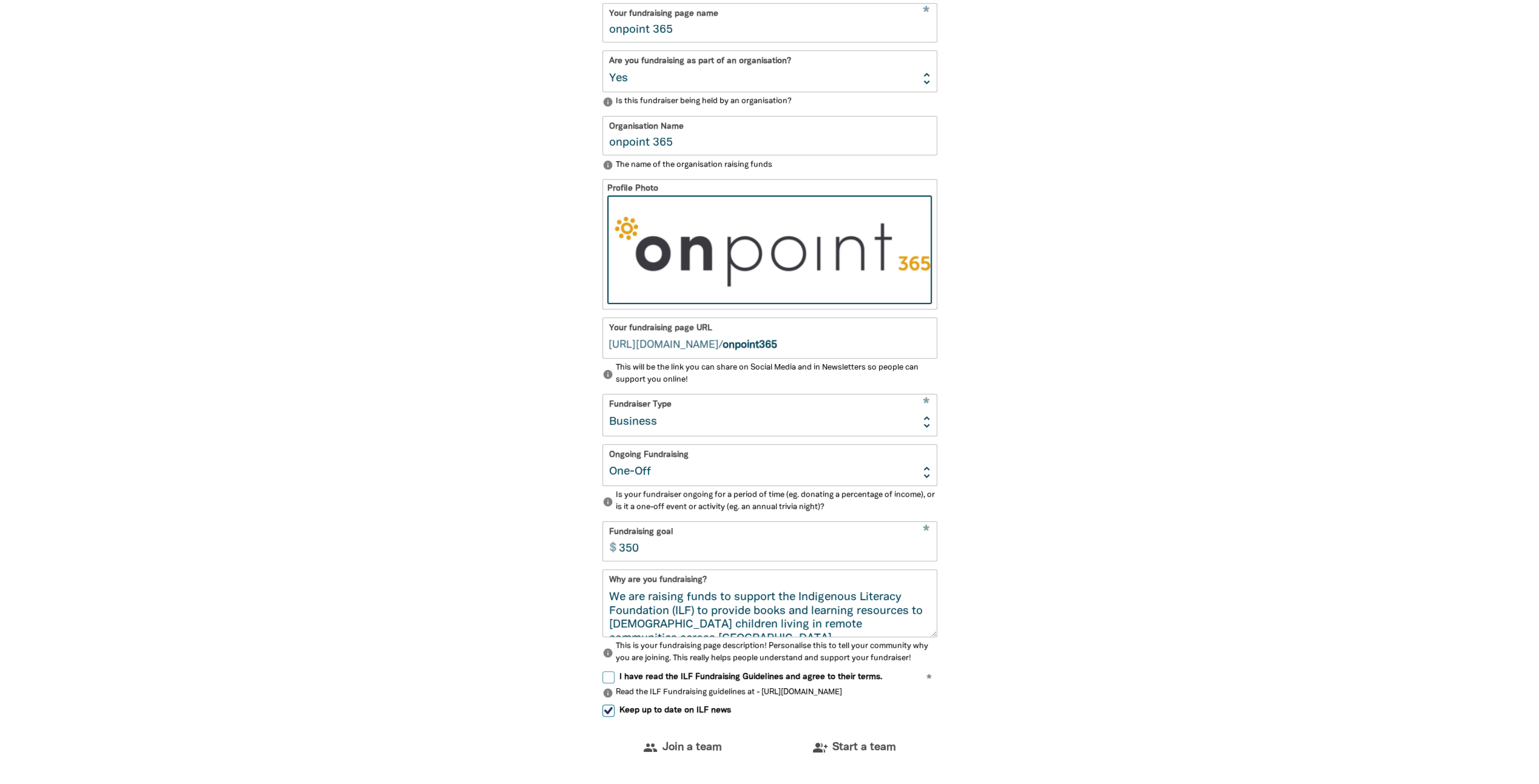
click at [924, 474] on select "Ongoing One-Off" at bounding box center [770, 465] width 334 height 41
click at [603, 447] on select "Ongoing One-Off" at bounding box center [770, 465] width 334 height 41
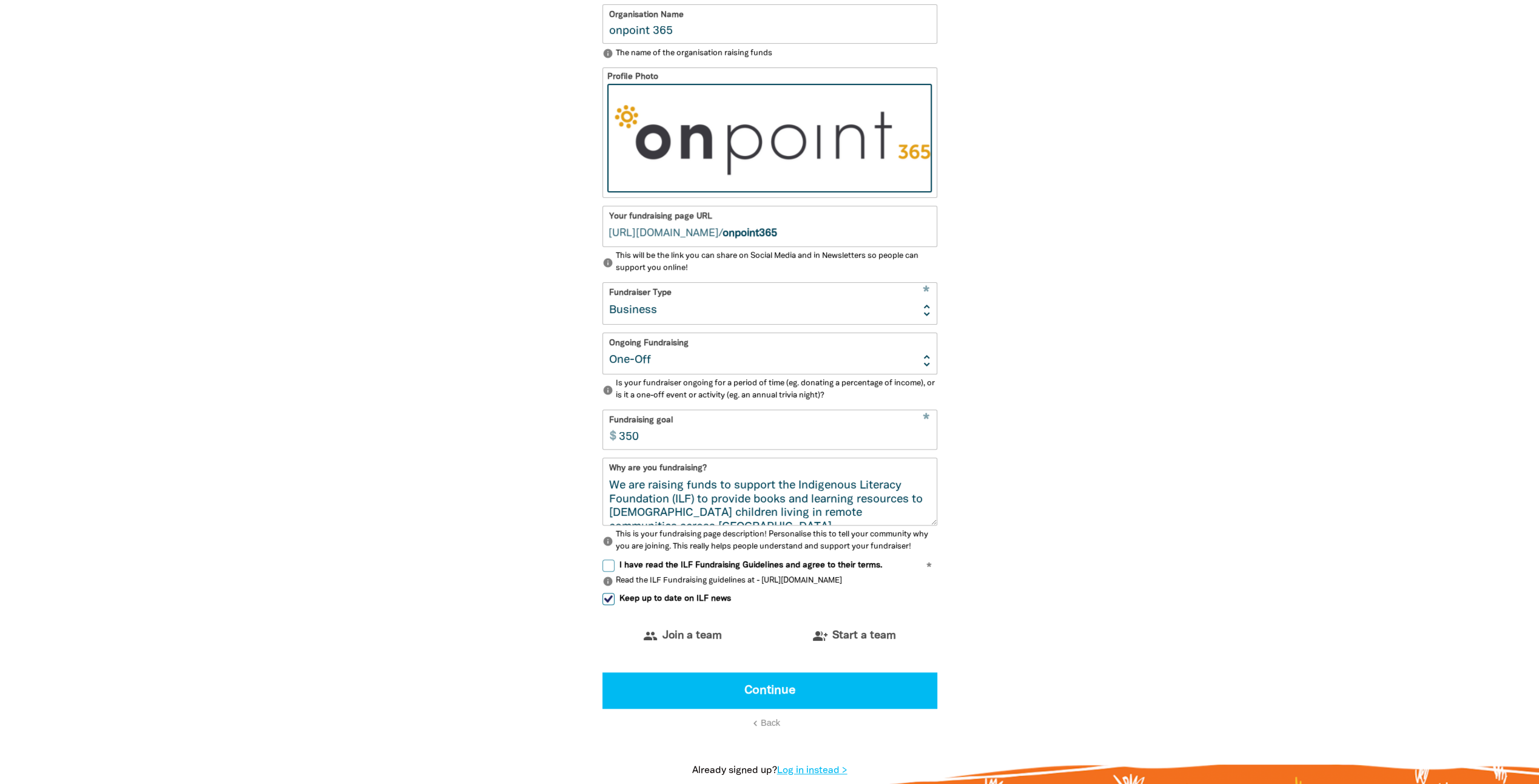
scroll to position [485, 0]
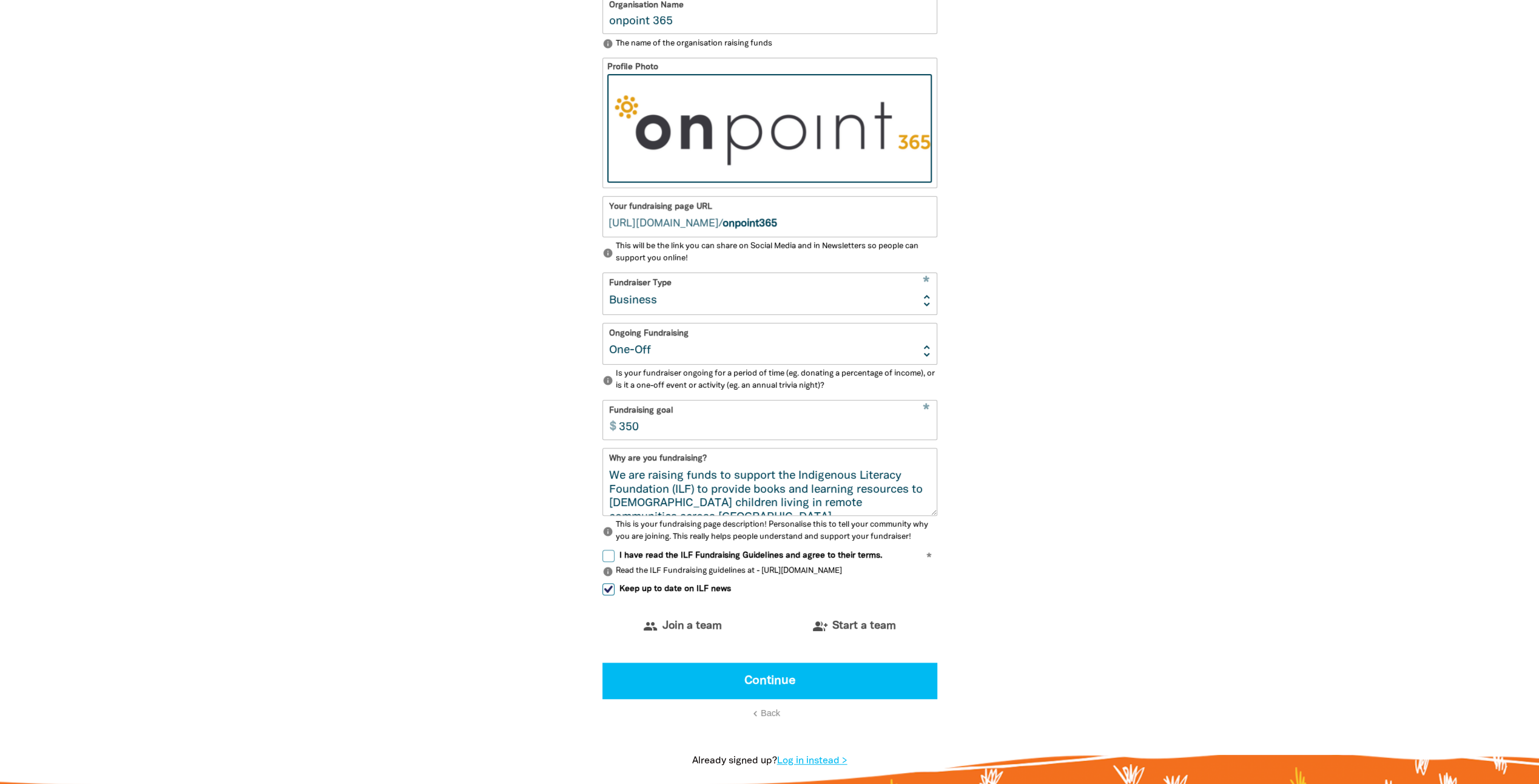
click at [849, 437] on input "350" at bounding box center [774, 420] width 324 height 38
type input "150"
click at [1173, 383] on section "1 2 3 4 person Your profile * Your fundraising page name onpoint 365 Are you fu…" at bounding box center [770, 295] width 1539 height 996
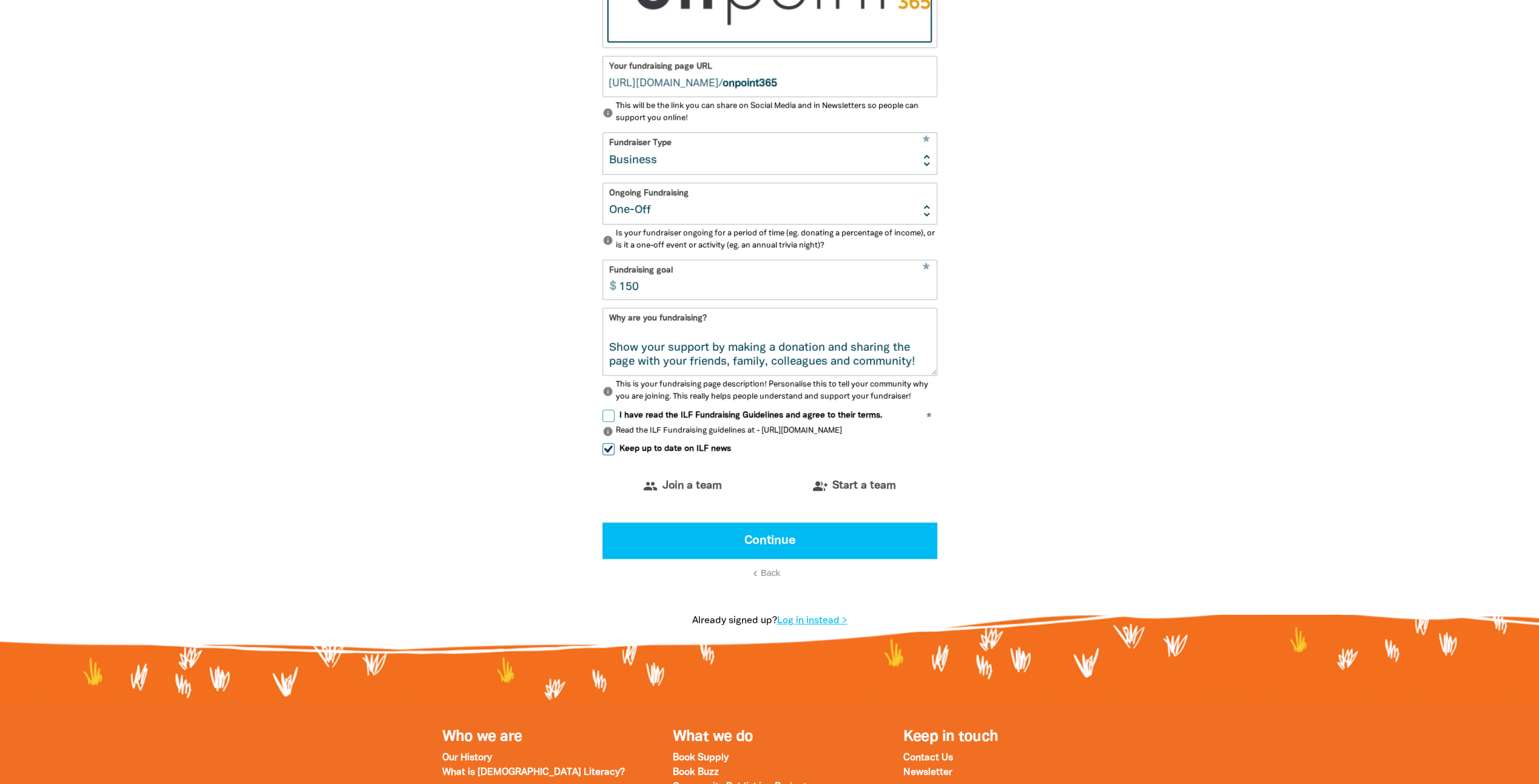
scroll to position [606, 0]
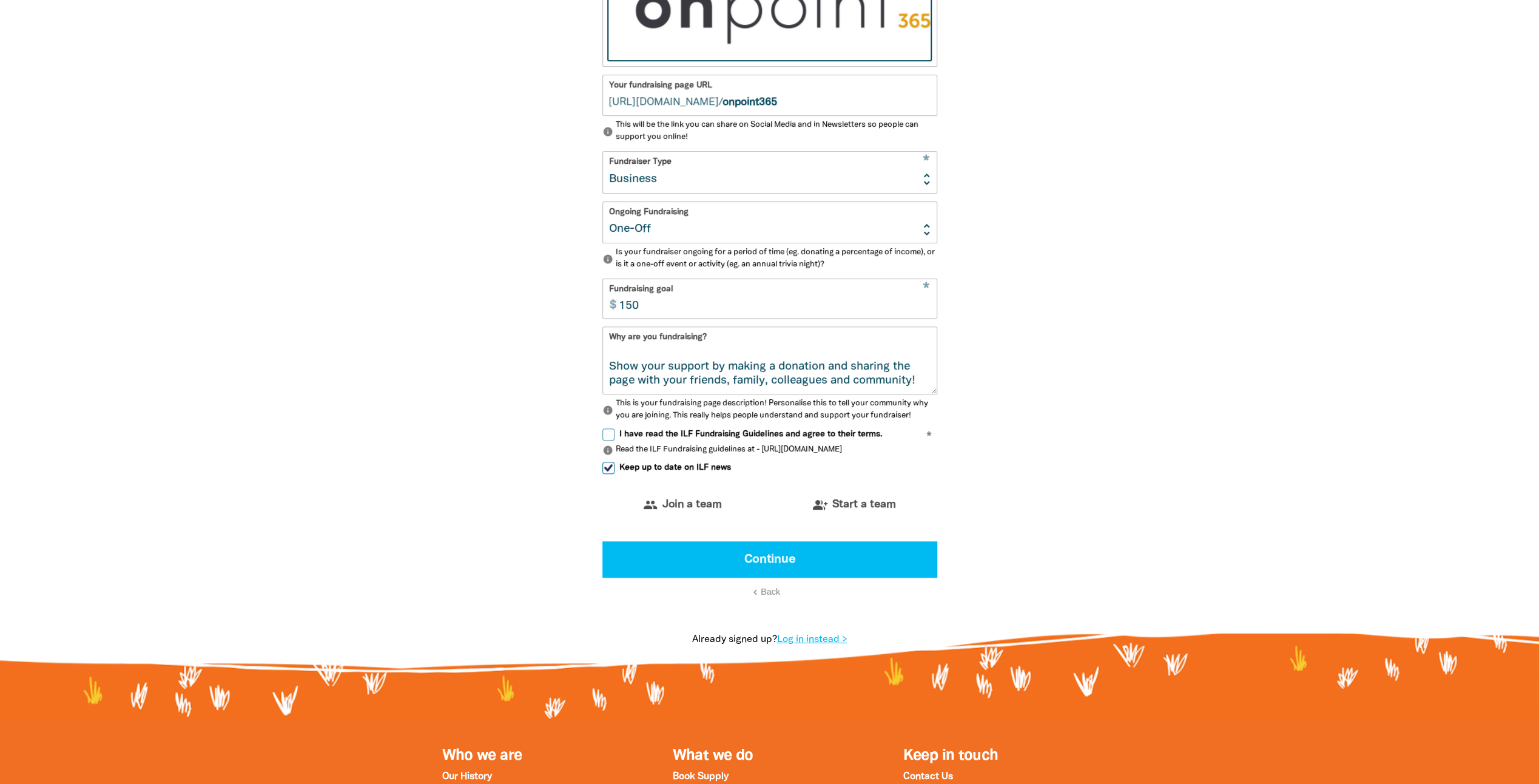
click at [606, 433] on input "I have read the ILF Fundraising Guidelines and agree to their terms." at bounding box center [608, 433] width 12 height 12
checkbox input "true"
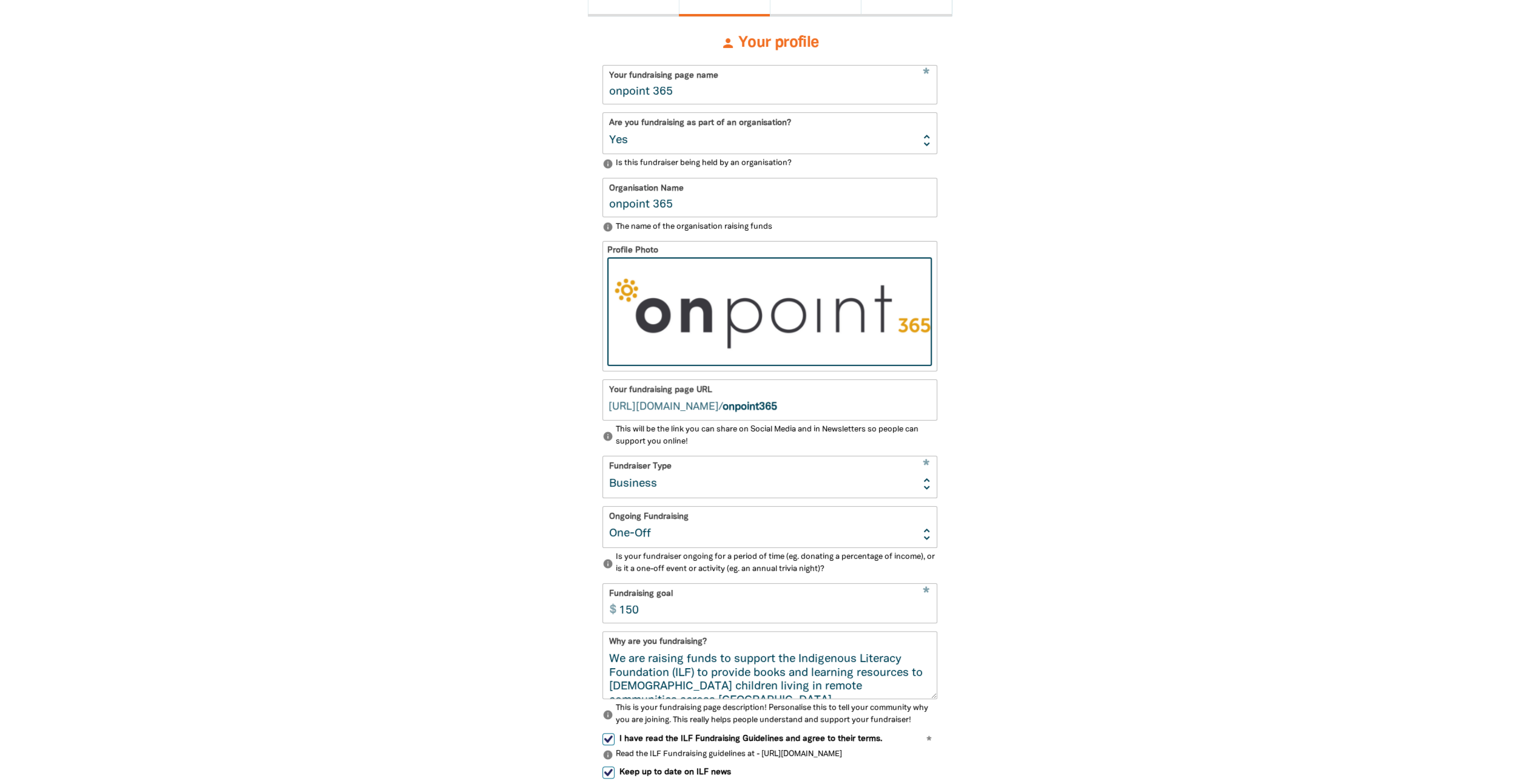
scroll to position [304, 0]
click at [884, 483] on select "Event Activity Donations Instead of Gifts Business School or Library In Memoriam" at bounding box center [770, 475] width 334 height 41
click at [603, 459] on select "Event Activity Donations Instead of Gifts Business School or Library In Memoriam" at bounding box center [770, 475] width 334 height 41
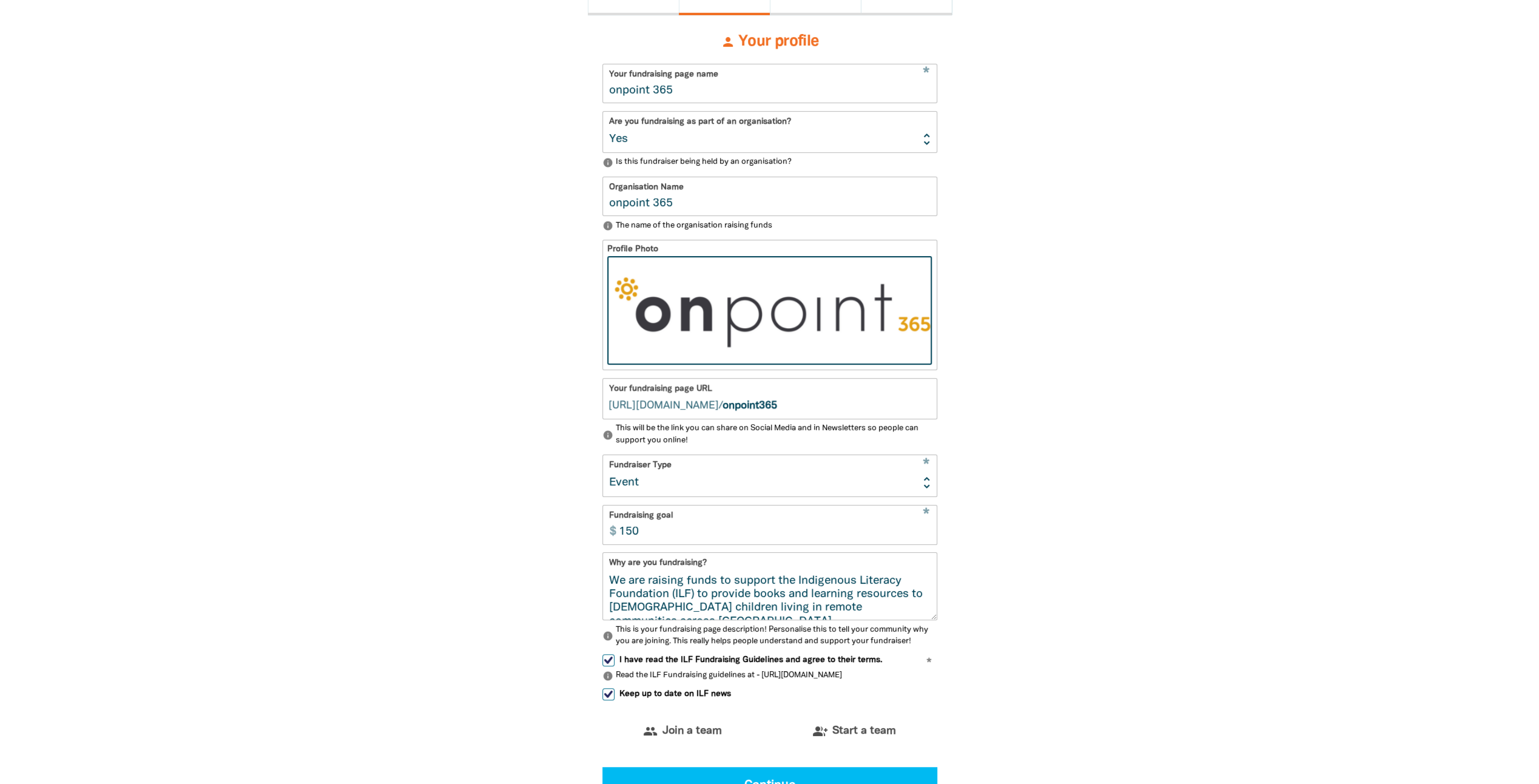
drag, startPoint x: 905, startPoint y: 478, endPoint x: 899, endPoint y: 481, distance: 6.7
click at [905, 478] on select "Event Activity Donations Instead of Gifts Business School or Library In Memoriam" at bounding box center [770, 475] width 334 height 41
select select "Business"
click at [603, 459] on select "Event Activity Donations Instead of Gifts Business School or Library In Memoriam" at bounding box center [770, 475] width 334 height 41
select select "one_off"
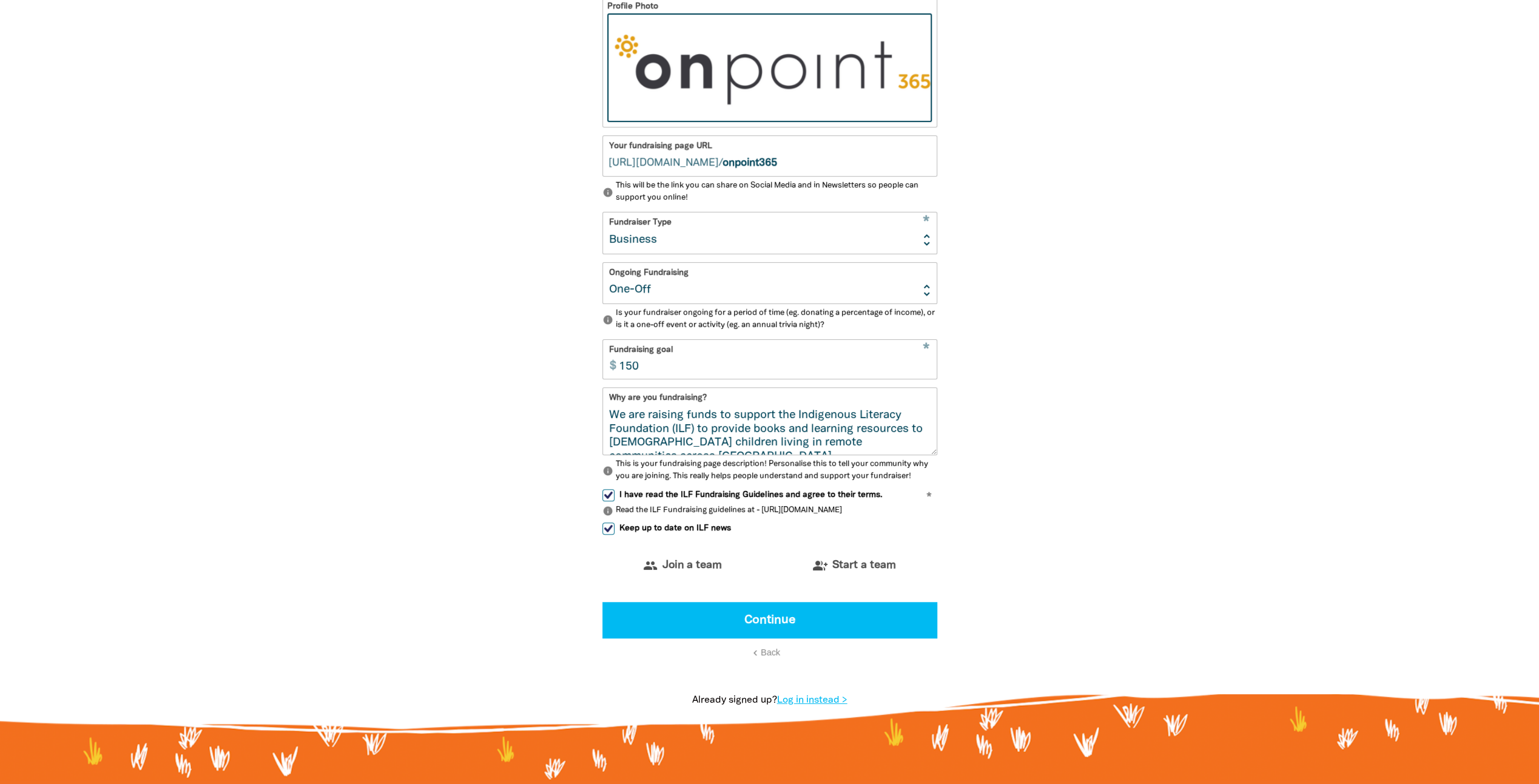
scroll to position [485, 0]
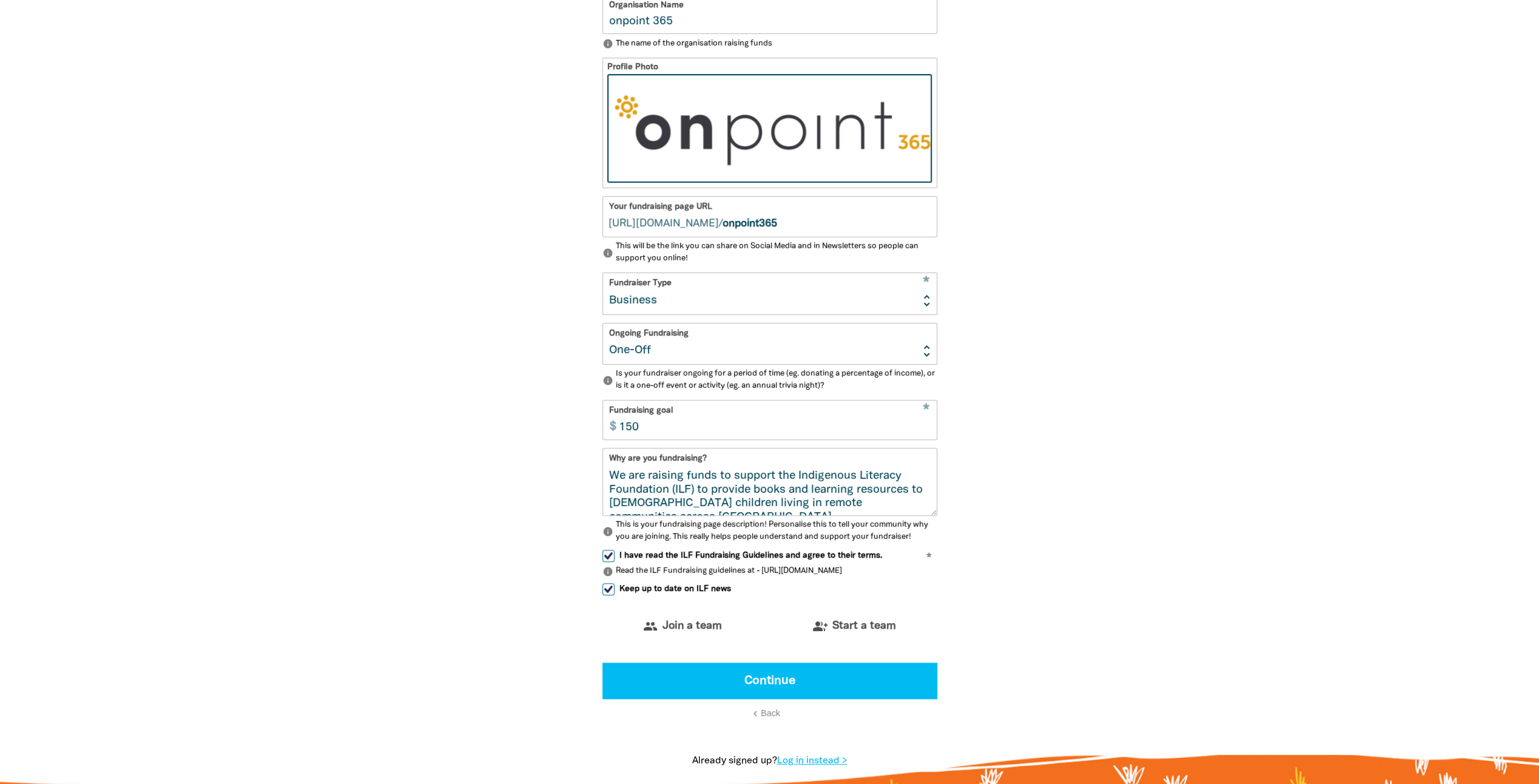
drag, startPoint x: 675, startPoint y: 428, endPoint x: 657, endPoint y: 422, distance: 19.0
click at [675, 428] on input "150" at bounding box center [774, 420] width 324 height 38
type input "100"
click at [1322, 240] on section "1 2 3 4 person Your profile * Your fundraising page name onpoint 365 Are you fu…" at bounding box center [770, 295] width 1539 height 996
click at [808, 685] on button "Continue" at bounding box center [770, 681] width 334 height 36
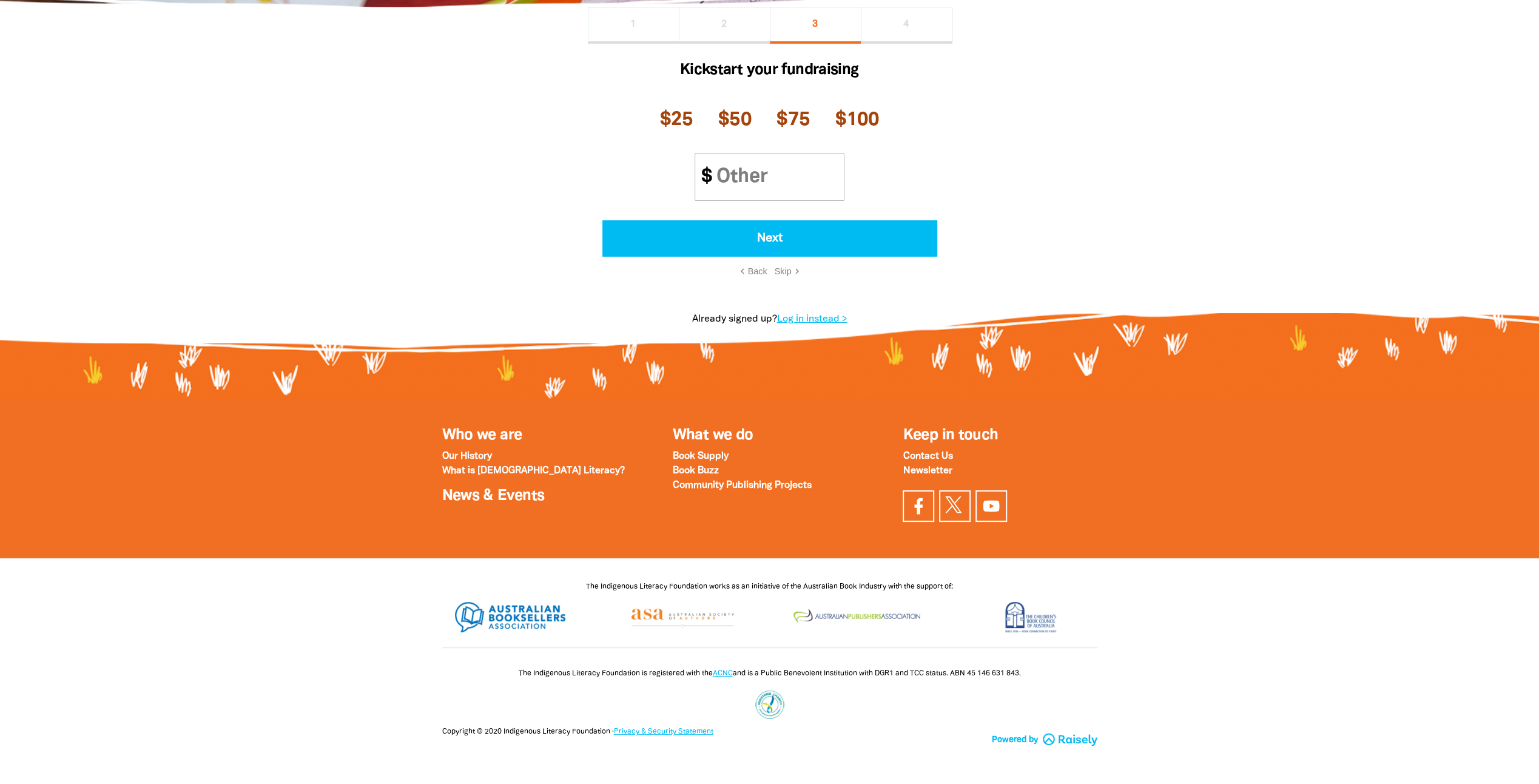
scroll to position [258, 0]
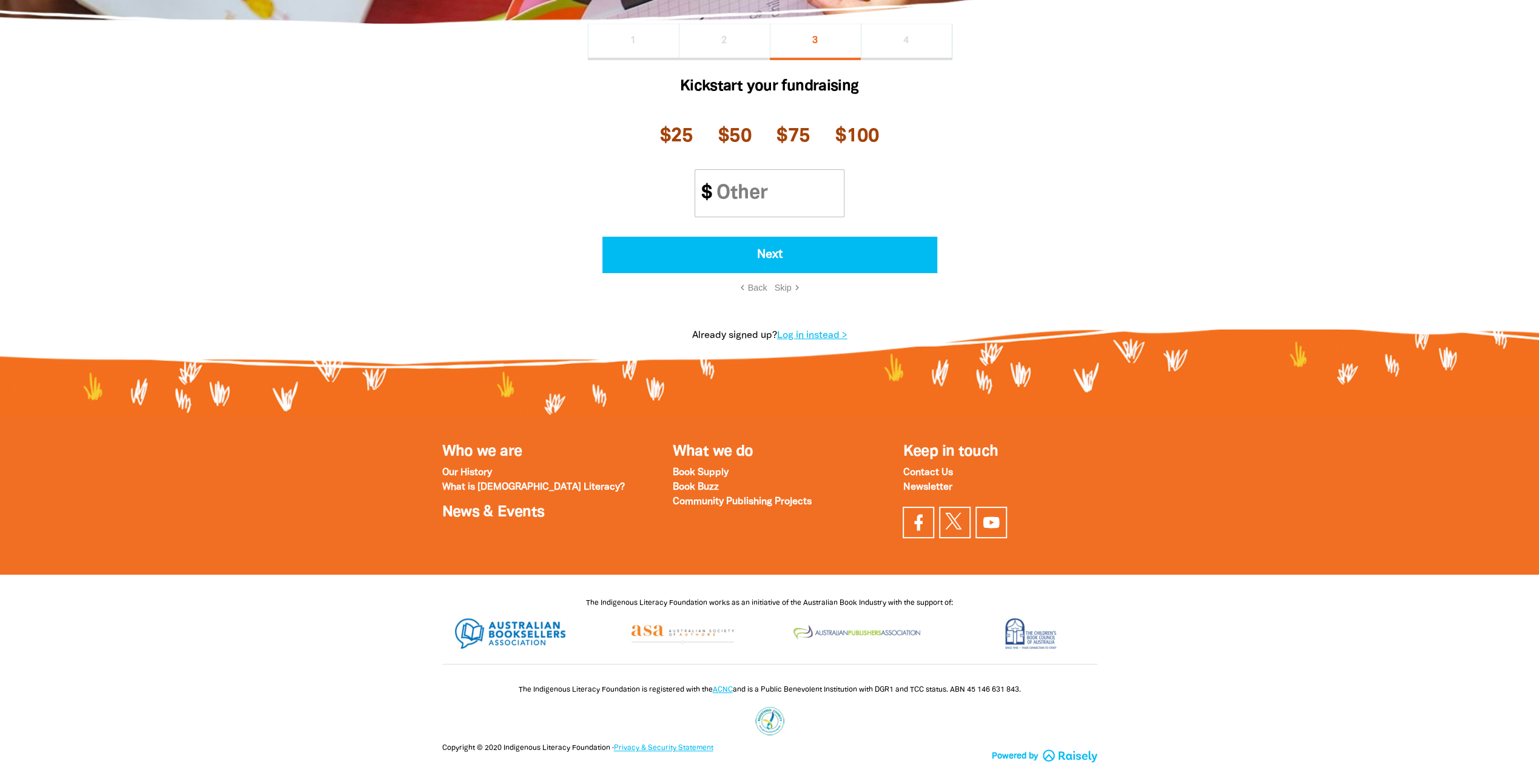
drag, startPoint x: 781, startPoint y: 286, endPoint x: 811, endPoint y: 301, distance: 33.5
click at [781, 286] on span "Skip" at bounding box center [783, 287] width 17 height 10
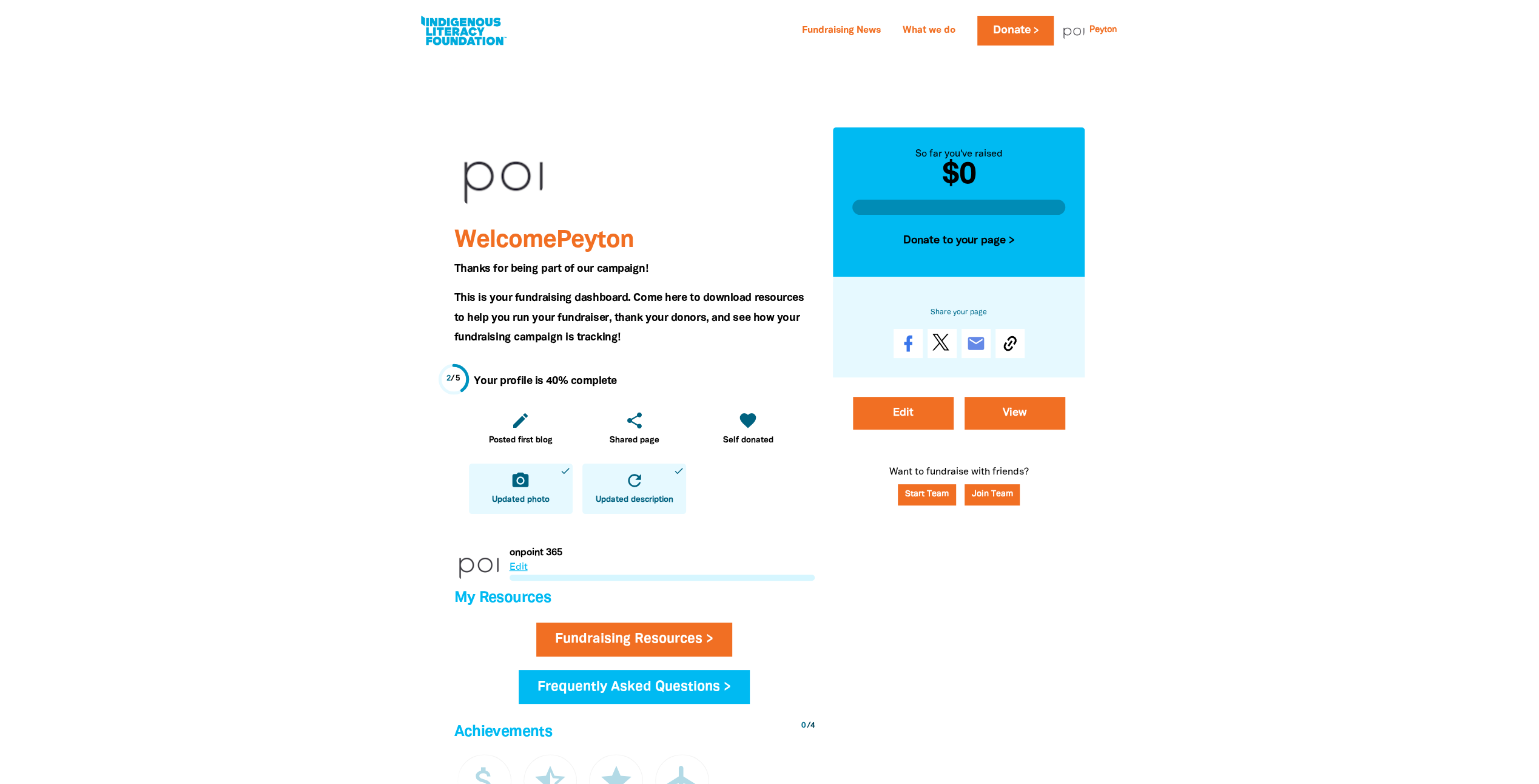
click at [481, 171] on div at bounding box center [499, 173] width 91 height 91
click at [515, 564] on link "Link to onpoint 365" at bounding box center [634, 563] width 360 height 45
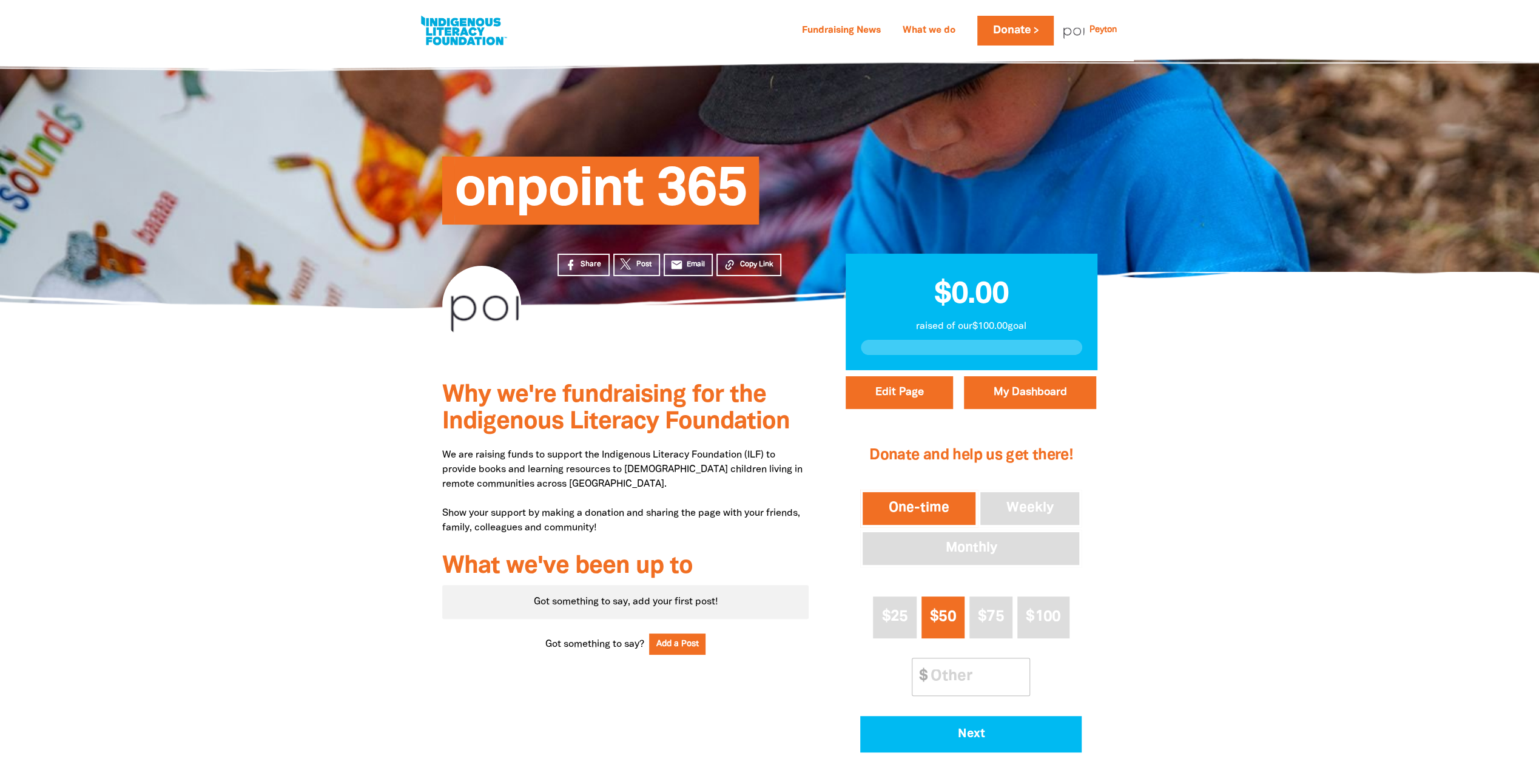
click at [476, 308] on div at bounding box center [481, 305] width 79 height 79
click at [882, 387] on button "Edit Page" at bounding box center [899, 392] width 107 height 33
select select "Yes"
select select "Business"
select select "one_off"
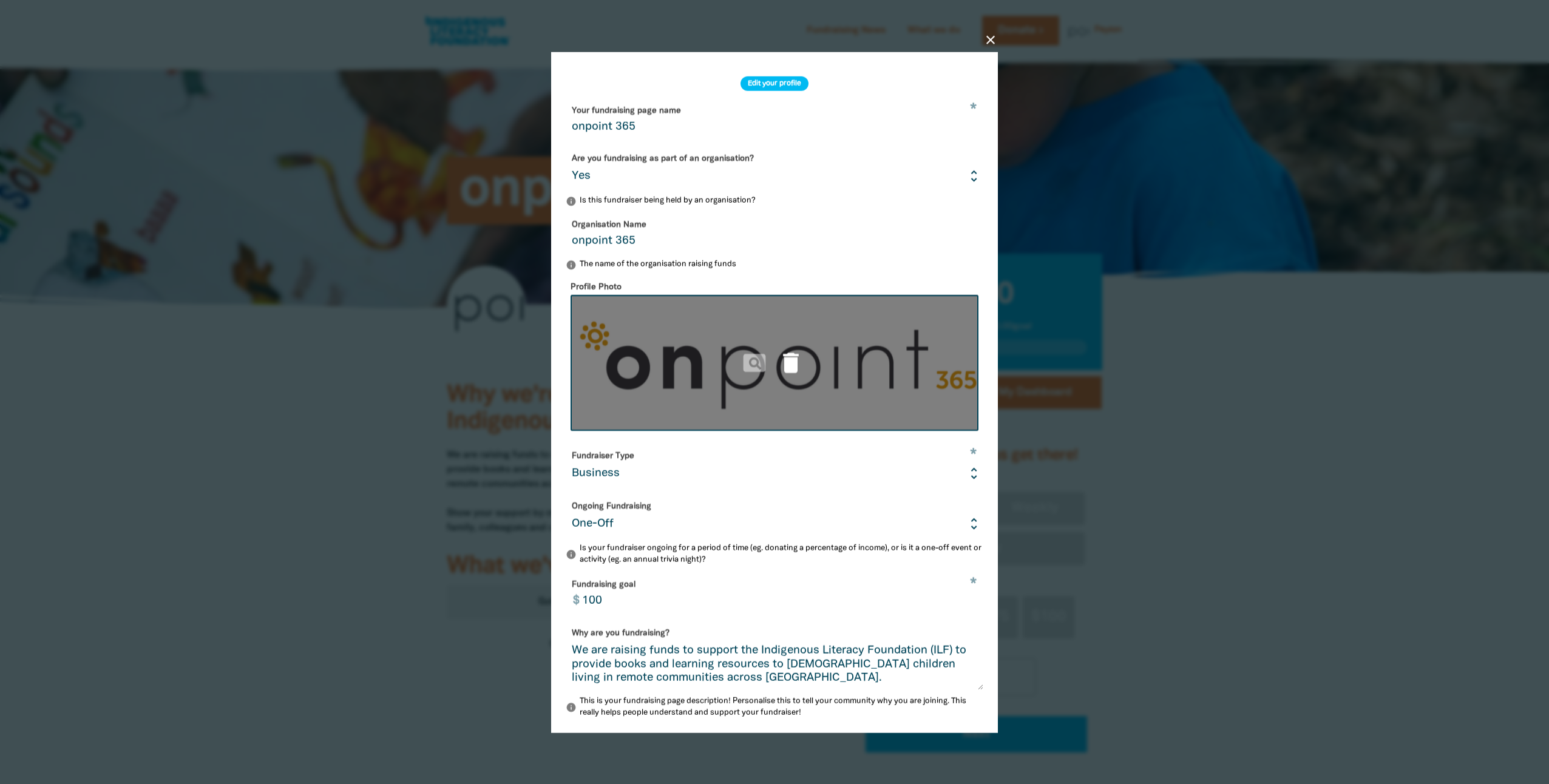
click at [783, 372] on icon "delete" at bounding box center [790, 362] width 26 height 26
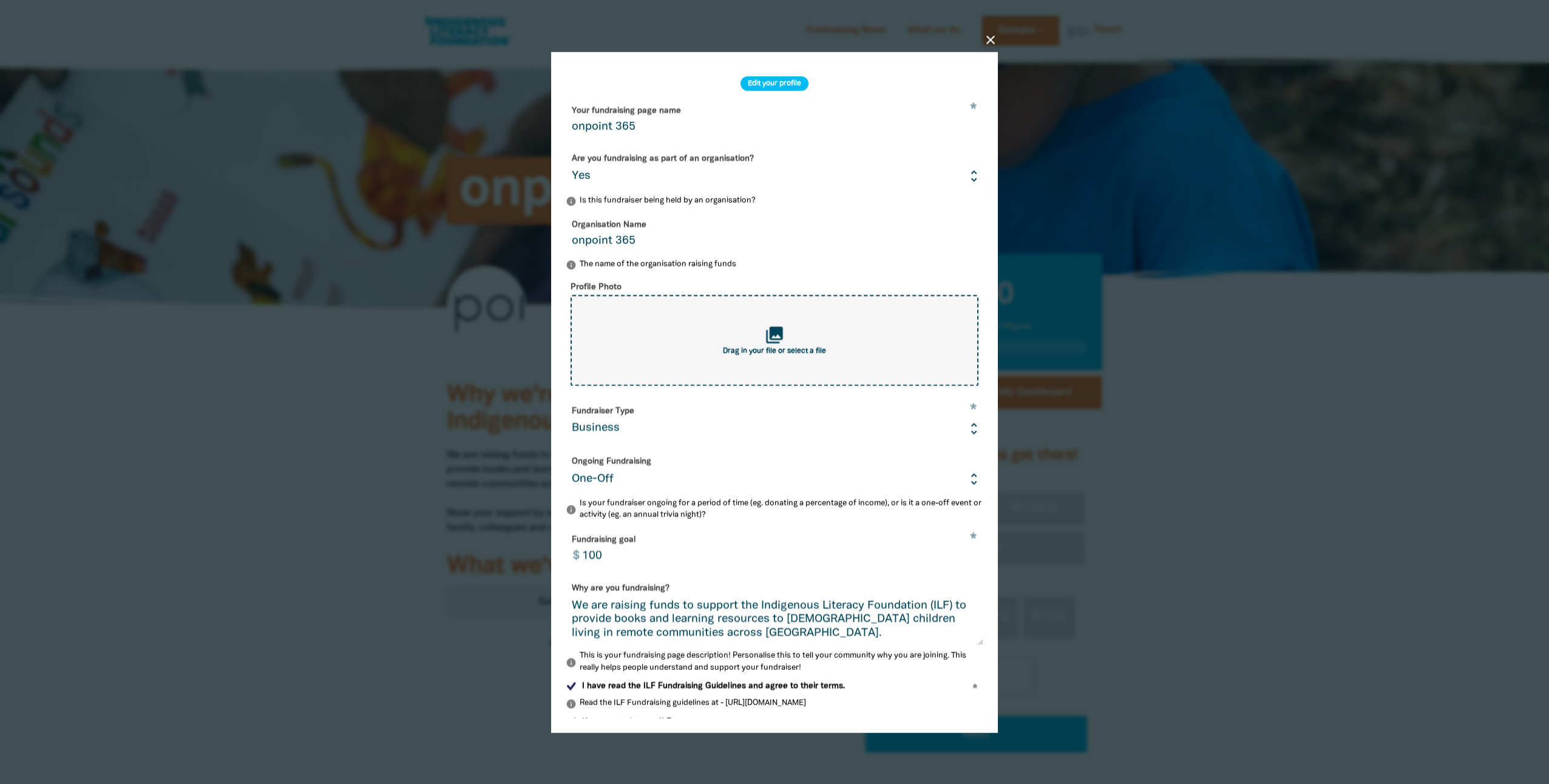
click at [782, 365] on div "collections Drag in your file or select a file" at bounding box center [774, 340] width 408 height 91
type input "C:\fakepath\Untitled design.png"
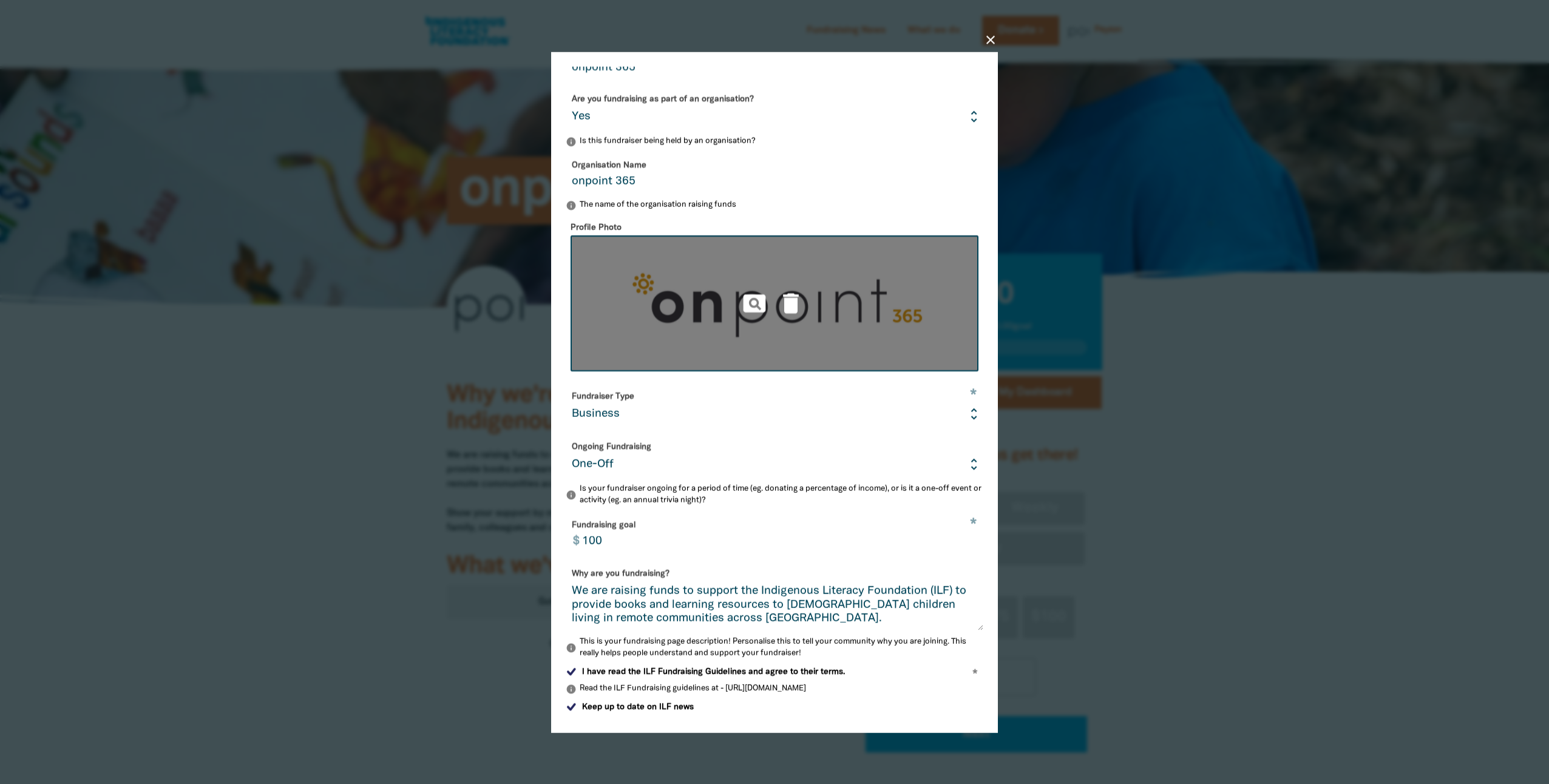
click at [757, 703] on form "* Your fundraising page name onpoint 365 Are you fundraising as part of an orga…" at bounding box center [774, 398] width 417 height 714
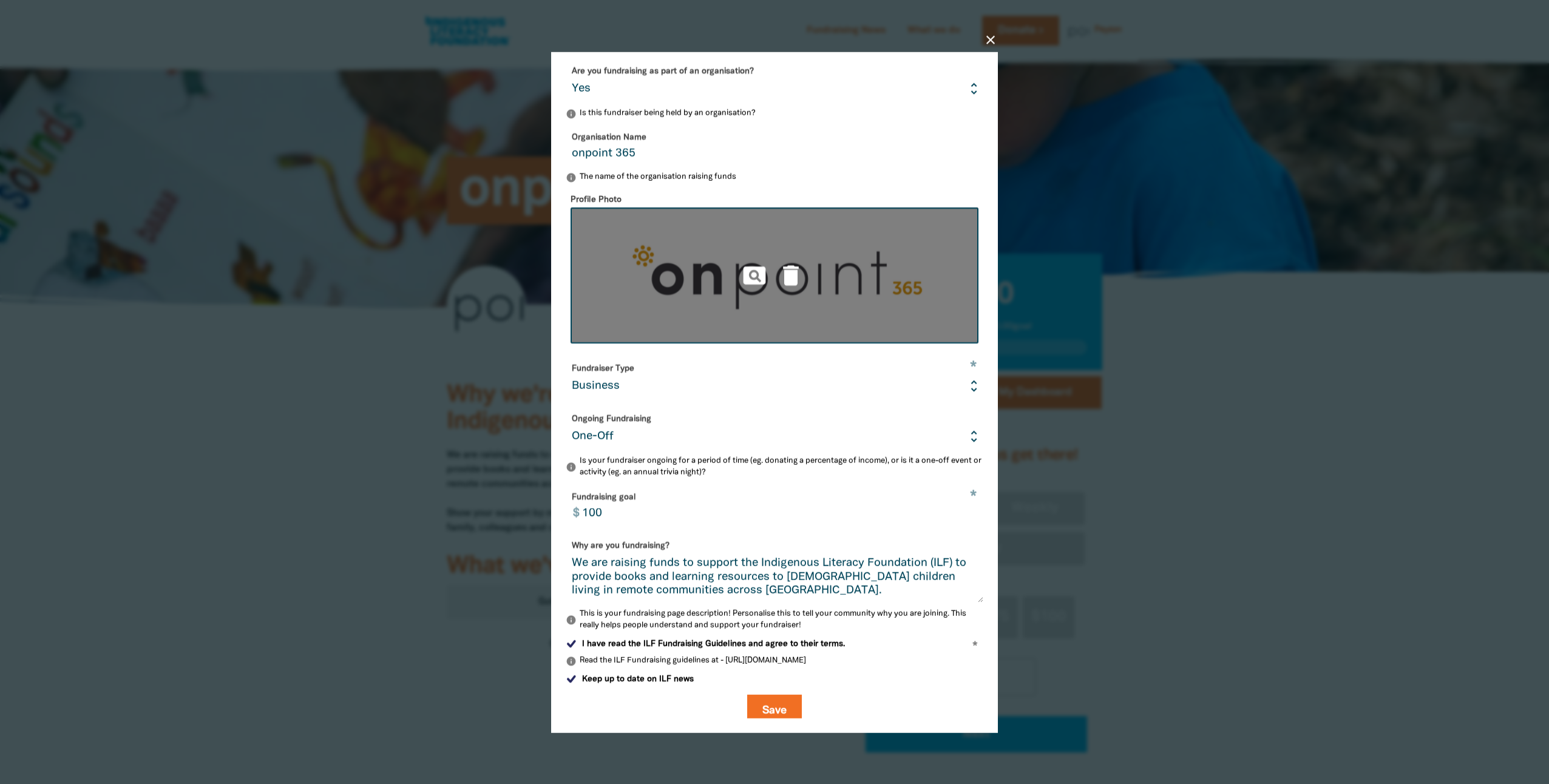
scroll to position [102, 0]
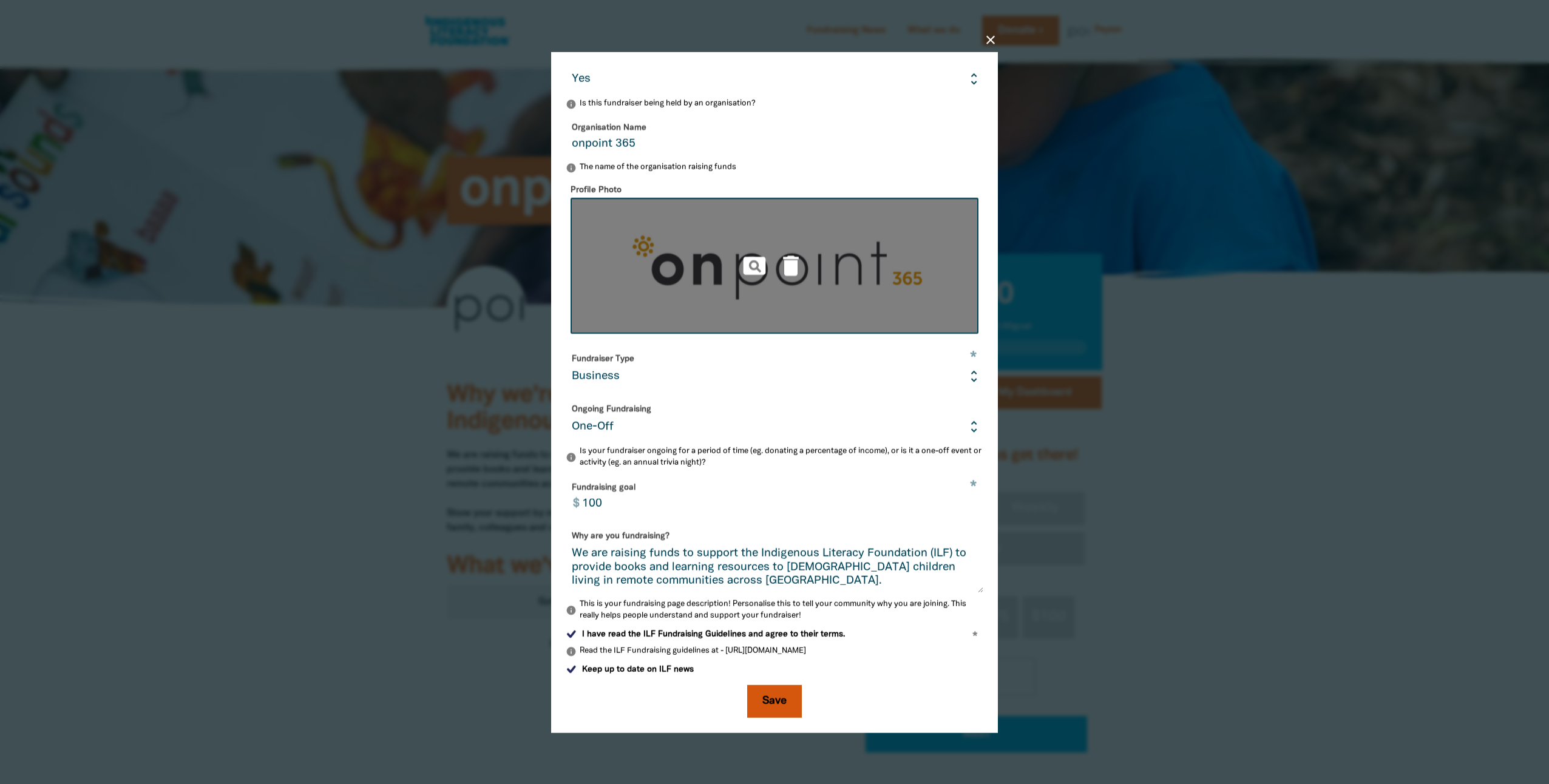
click at [791, 707] on button "Save" at bounding box center [774, 701] width 54 height 33
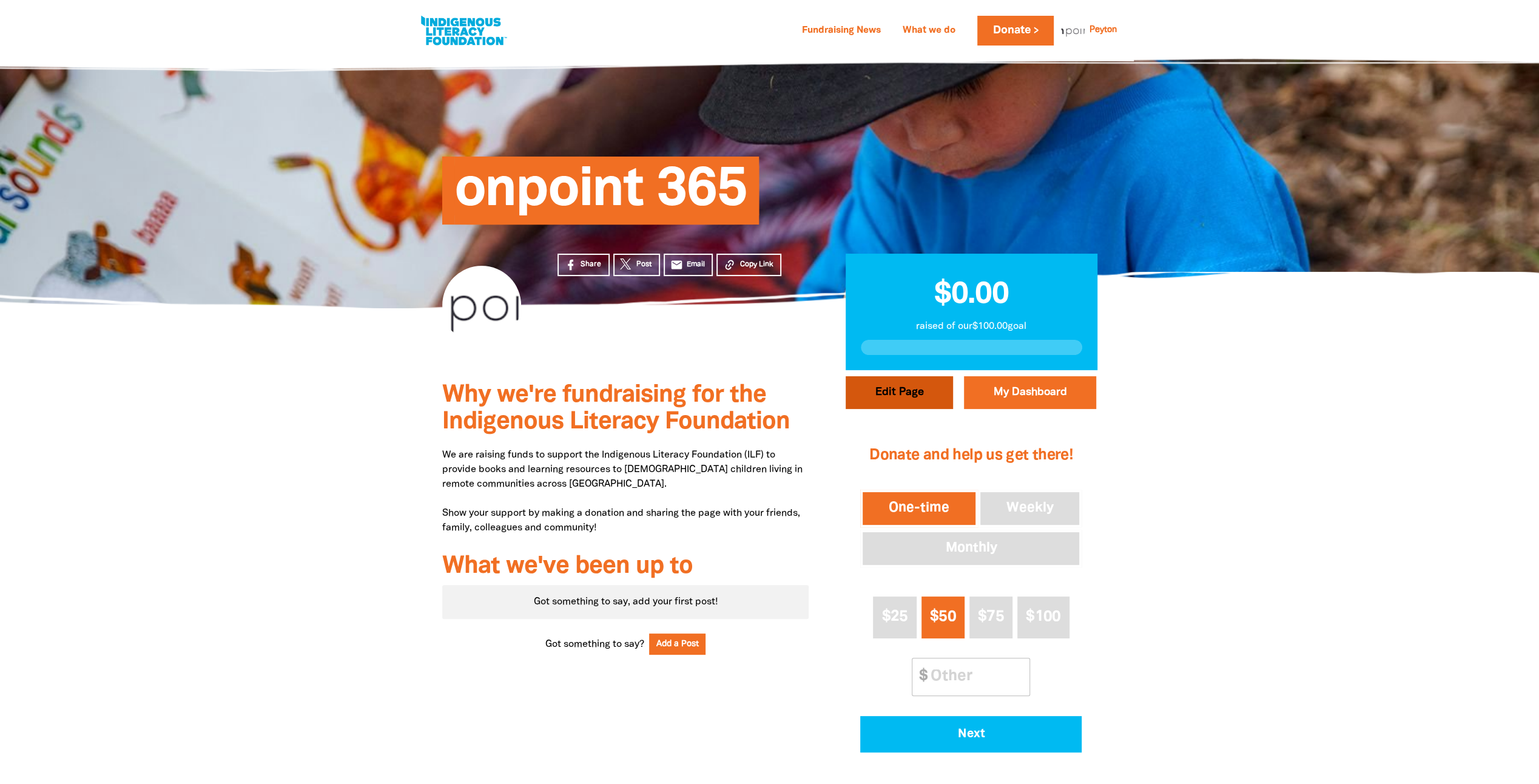
click at [887, 402] on button "Edit Page" at bounding box center [899, 392] width 107 height 33
select select "Yes"
select select "Business"
select select "one_off"
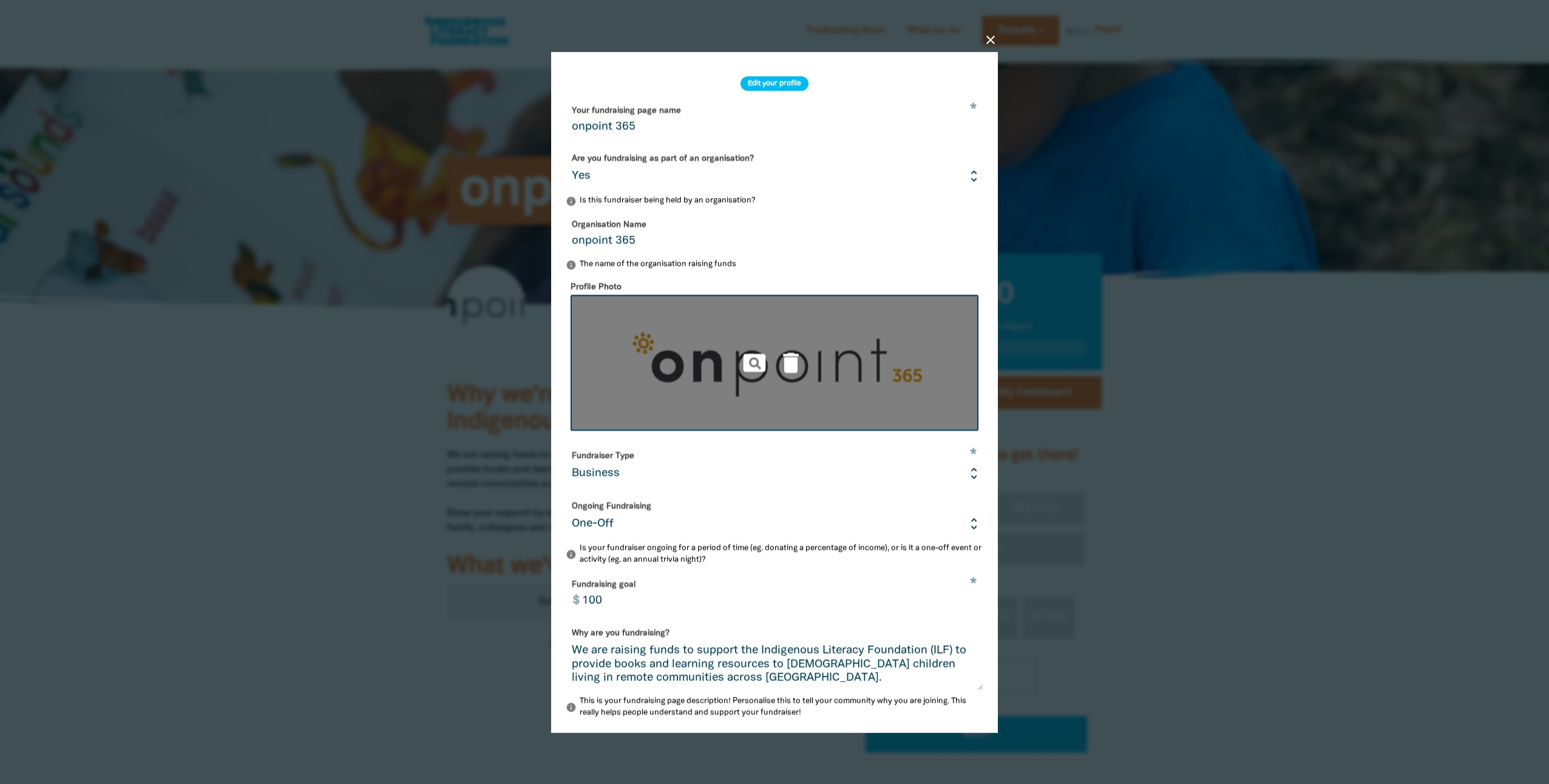
click at [725, 365] on img at bounding box center [774, 363] width 408 height 136
type input "C:\fakepath\Untitled design (2).png"
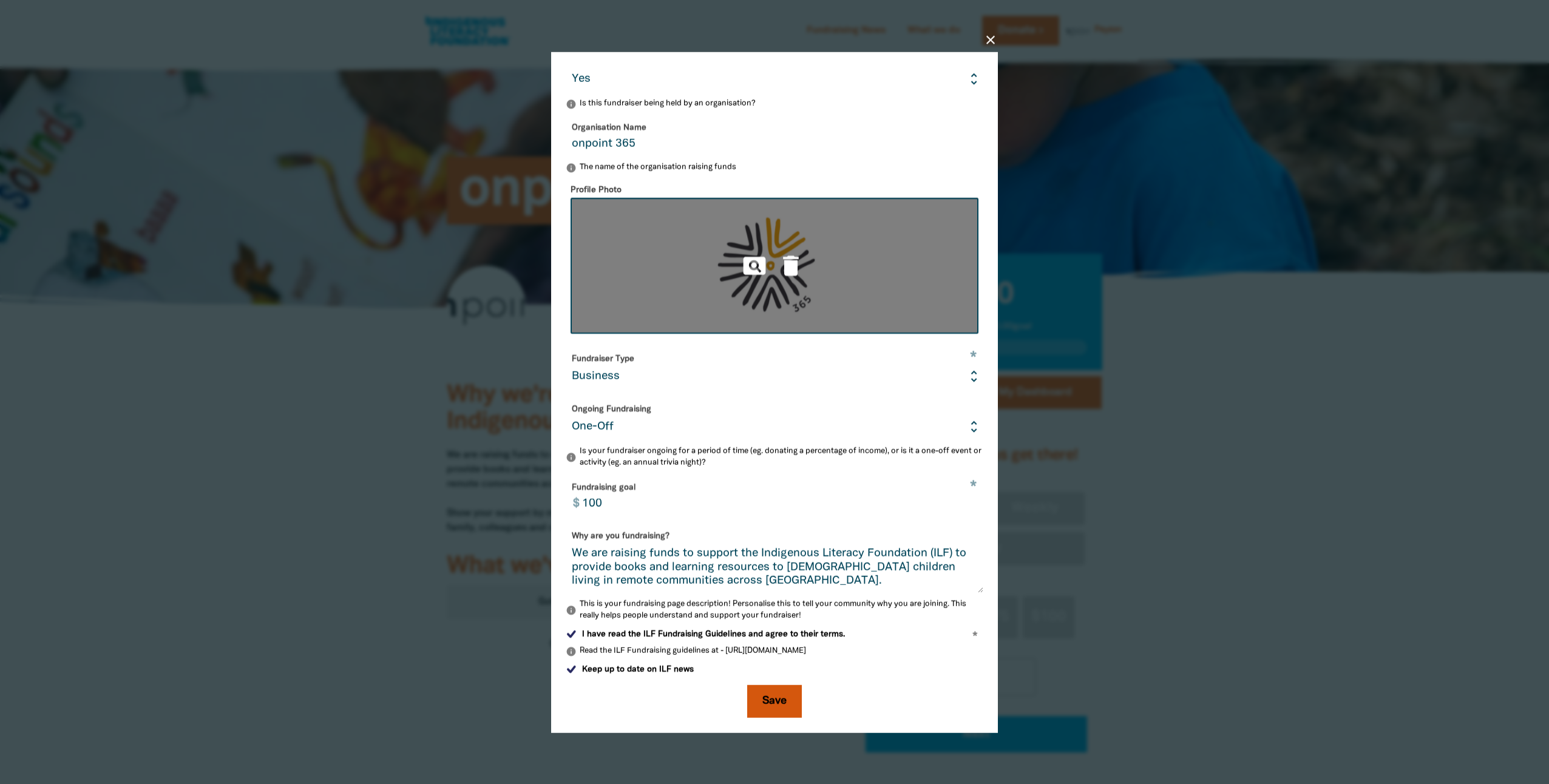
click at [758, 711] on button "Save" at bounding box center [774, 701] width 54 height 33
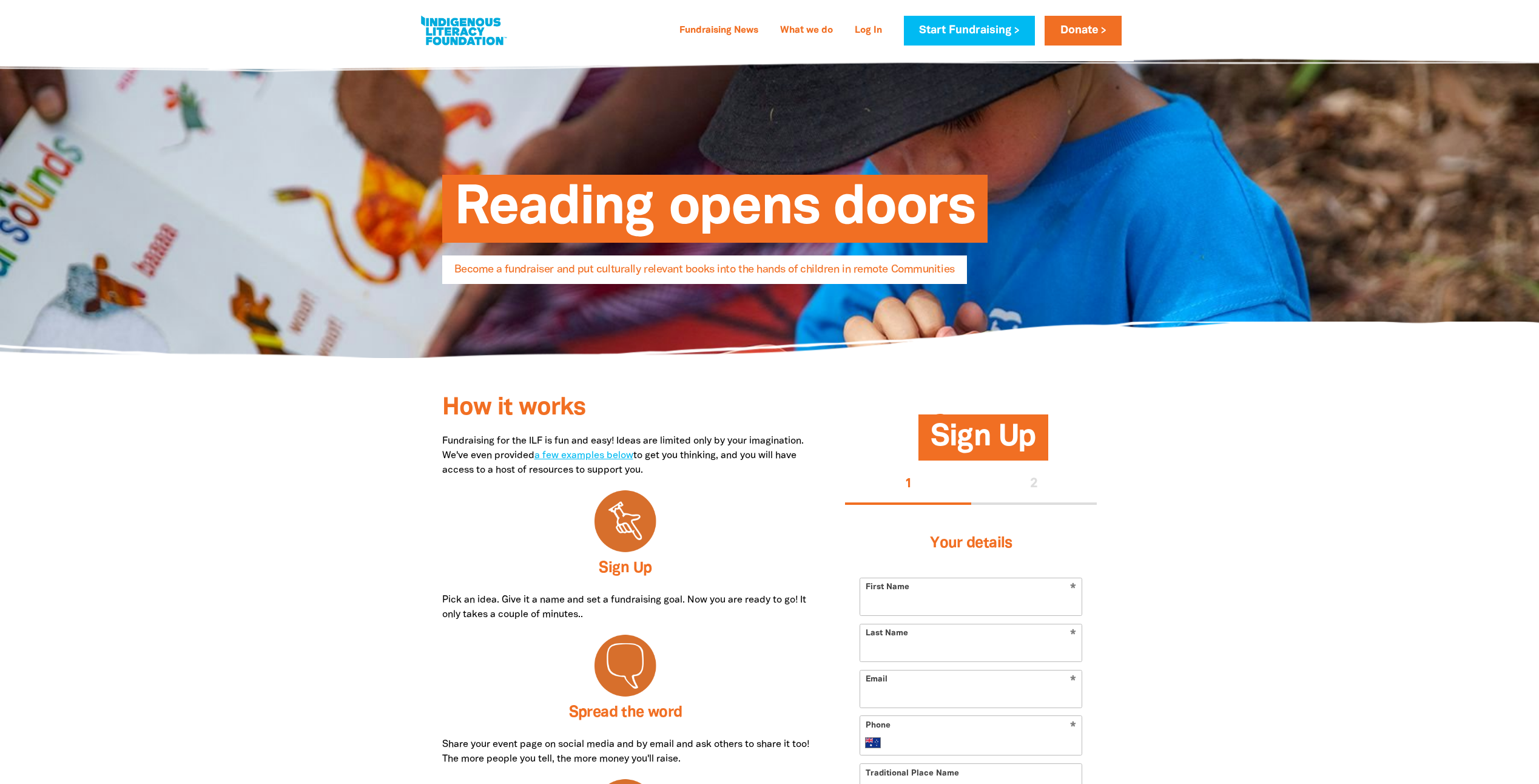
select select "AU"
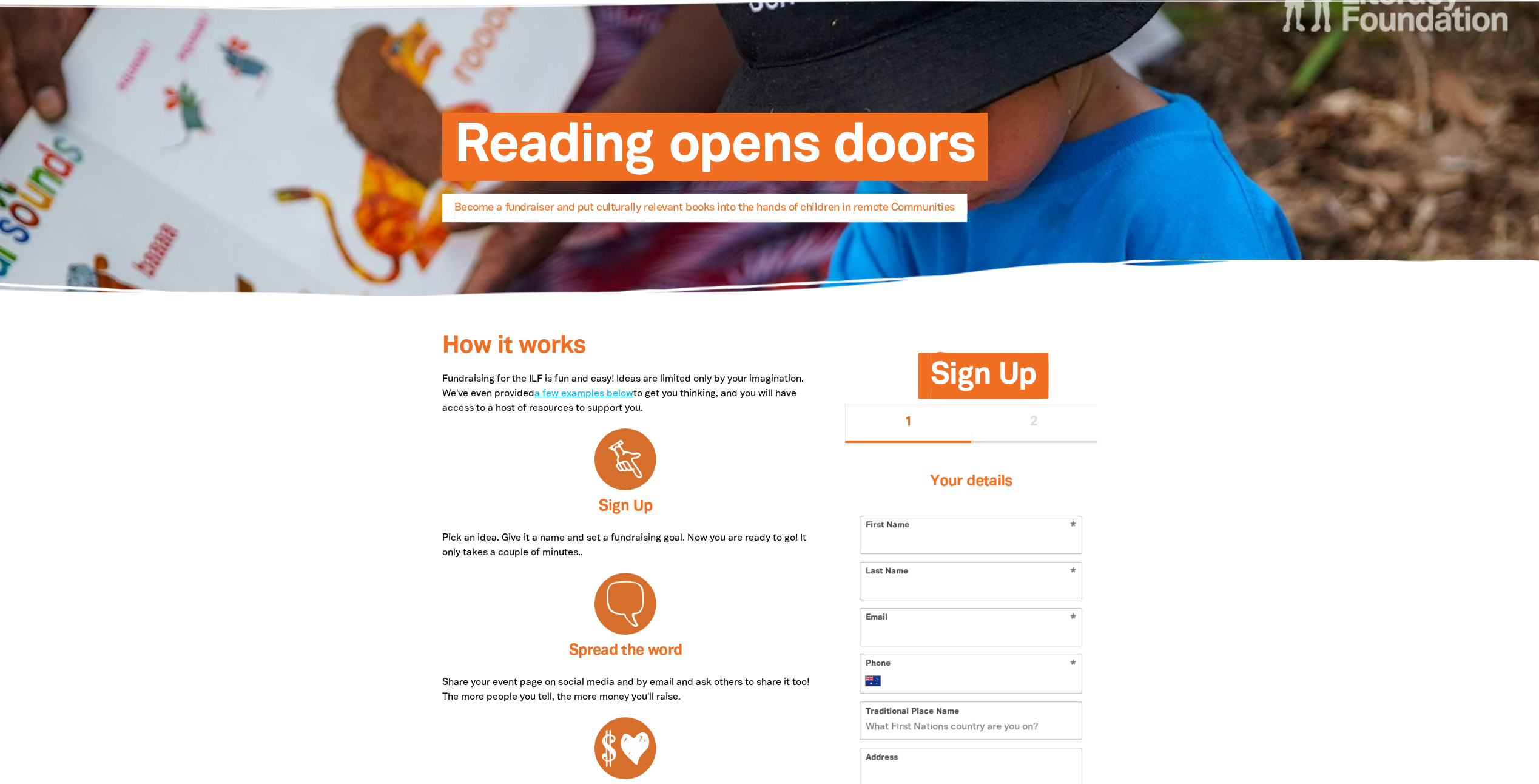
scroll to position [61, 0]
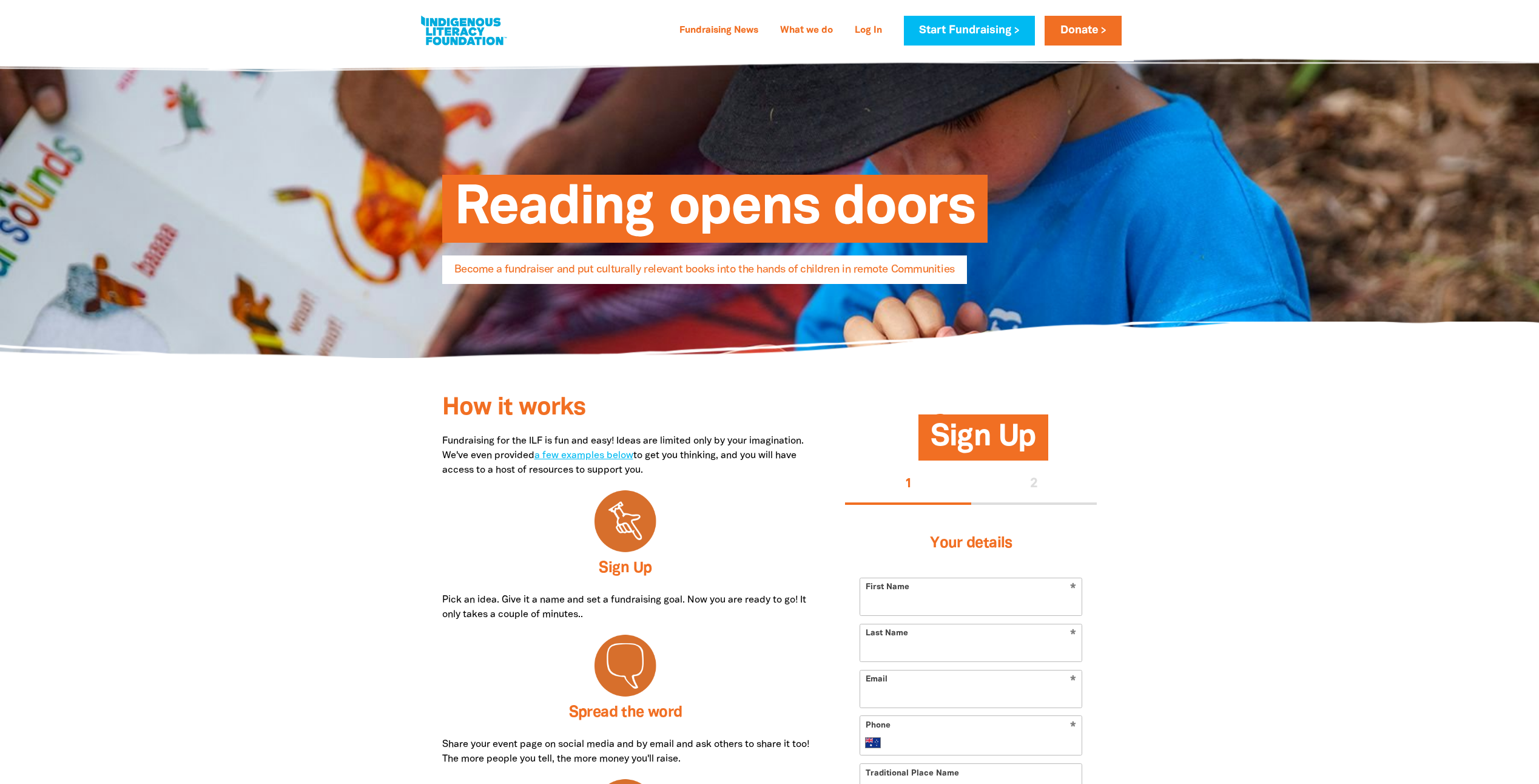
select select "AU"
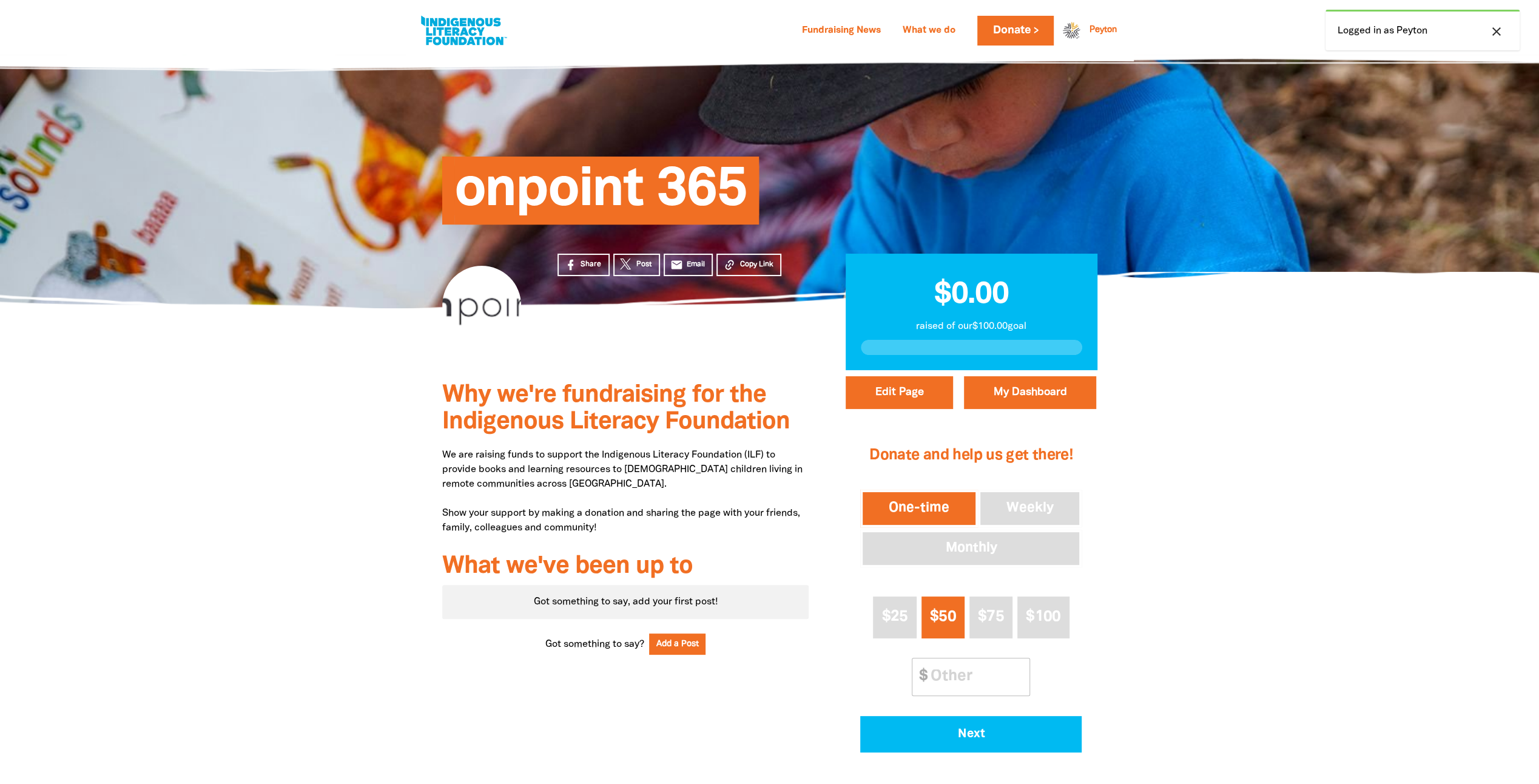
click at [479, 286] on div at bounding box center [481, 305] width 79 height 79
click at [503, 336] on div at bounding box center [481, 305] width 79 height 79
click at [1018, 395] on link "My Dashboard" at bounding box center [1030, 392] width 132 height 33
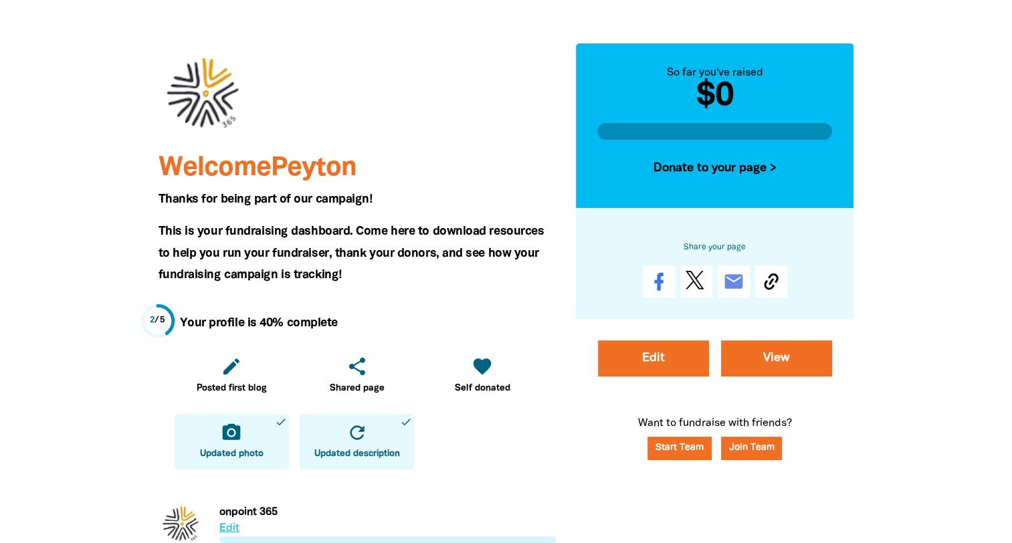
scroll to position [67, 0]
